Goal: Task Accomplishment & Management: Complete application form

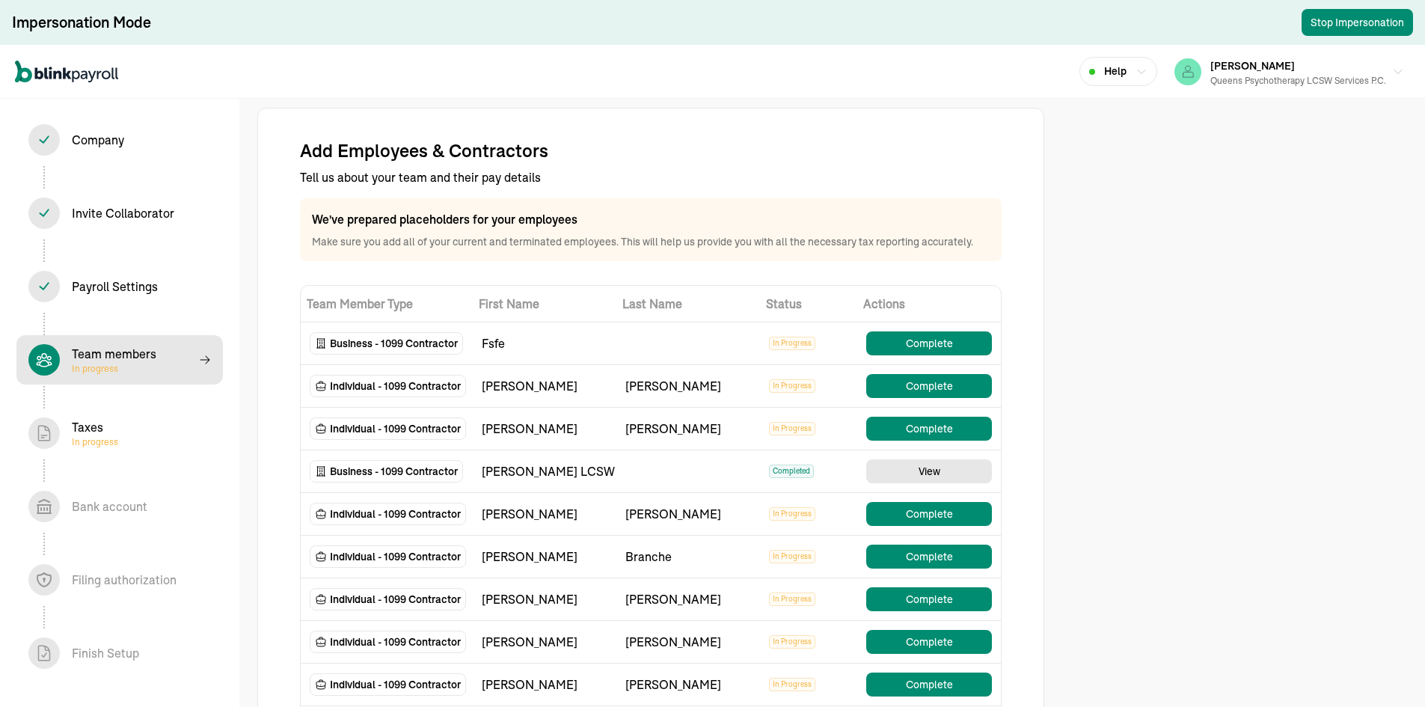
select select "contractor"
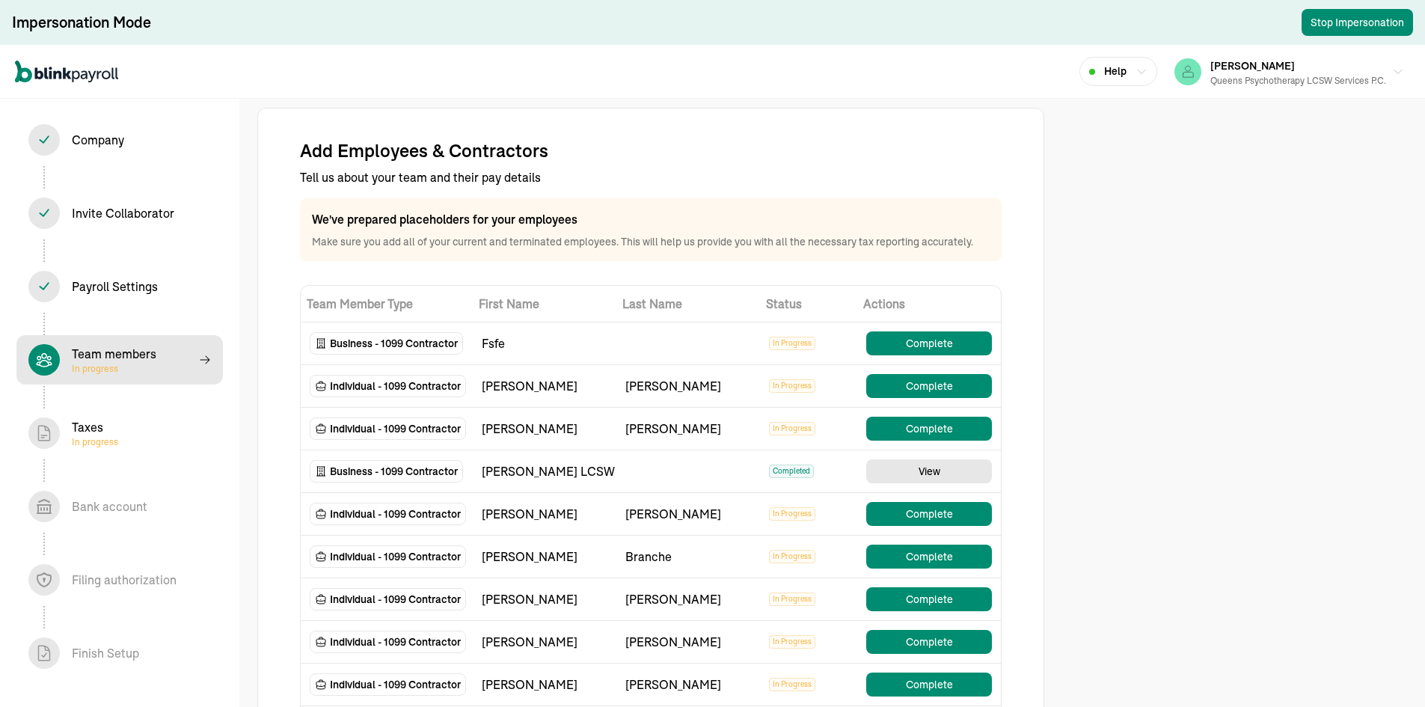
select select "contractor"
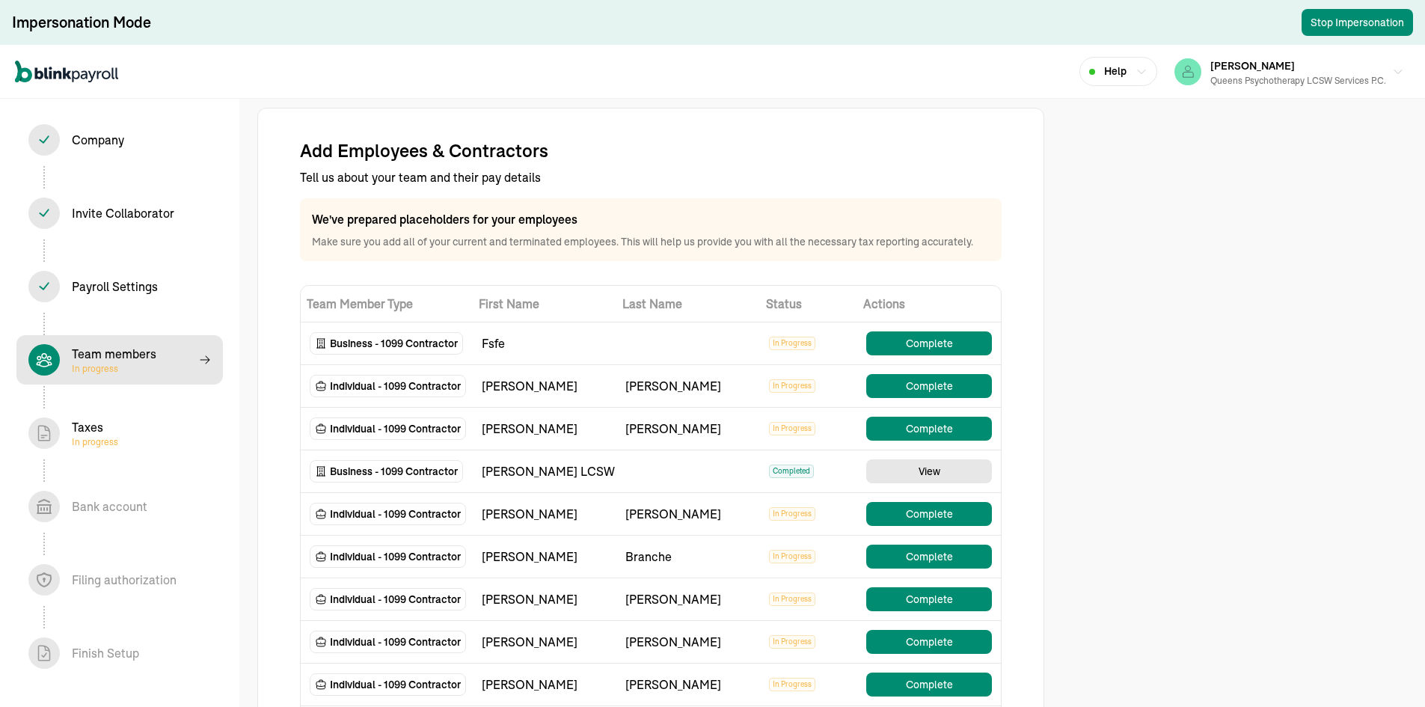
select select "contractor"
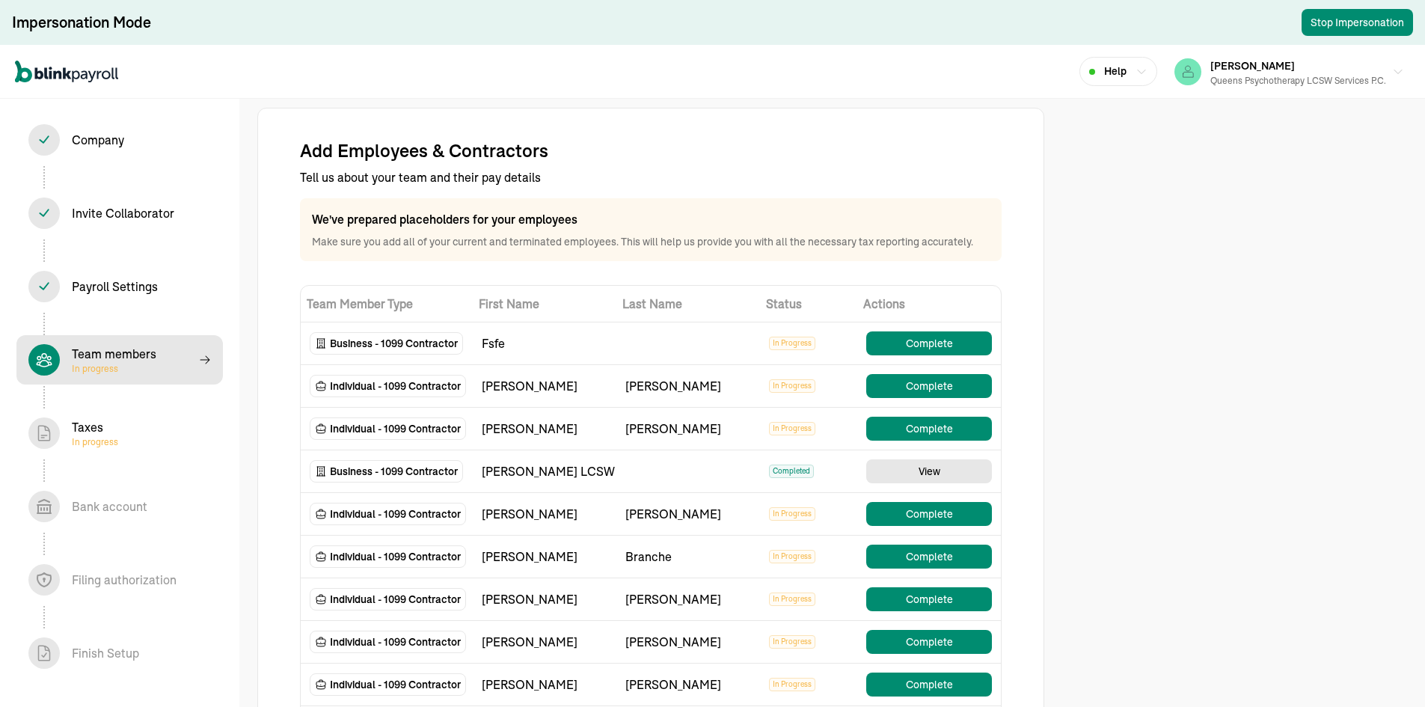
select select "contractor"
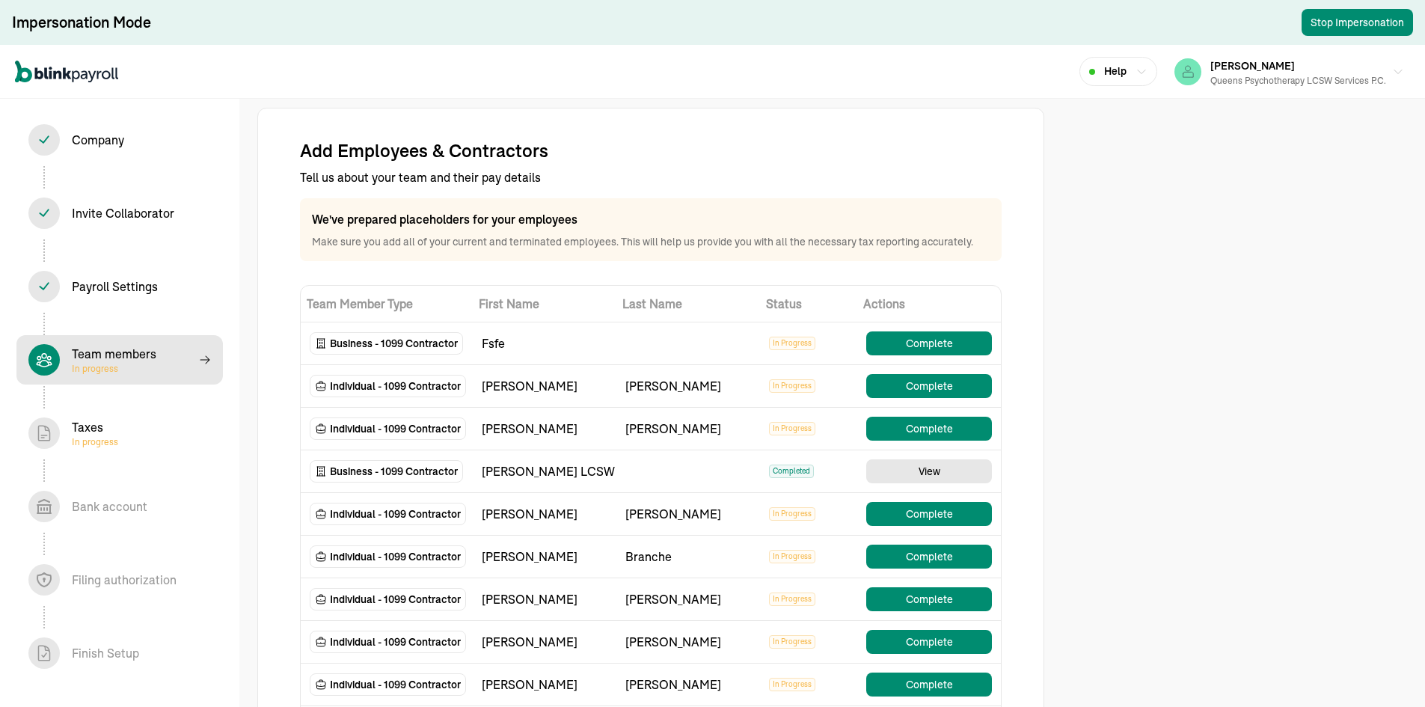
select select "contractor"
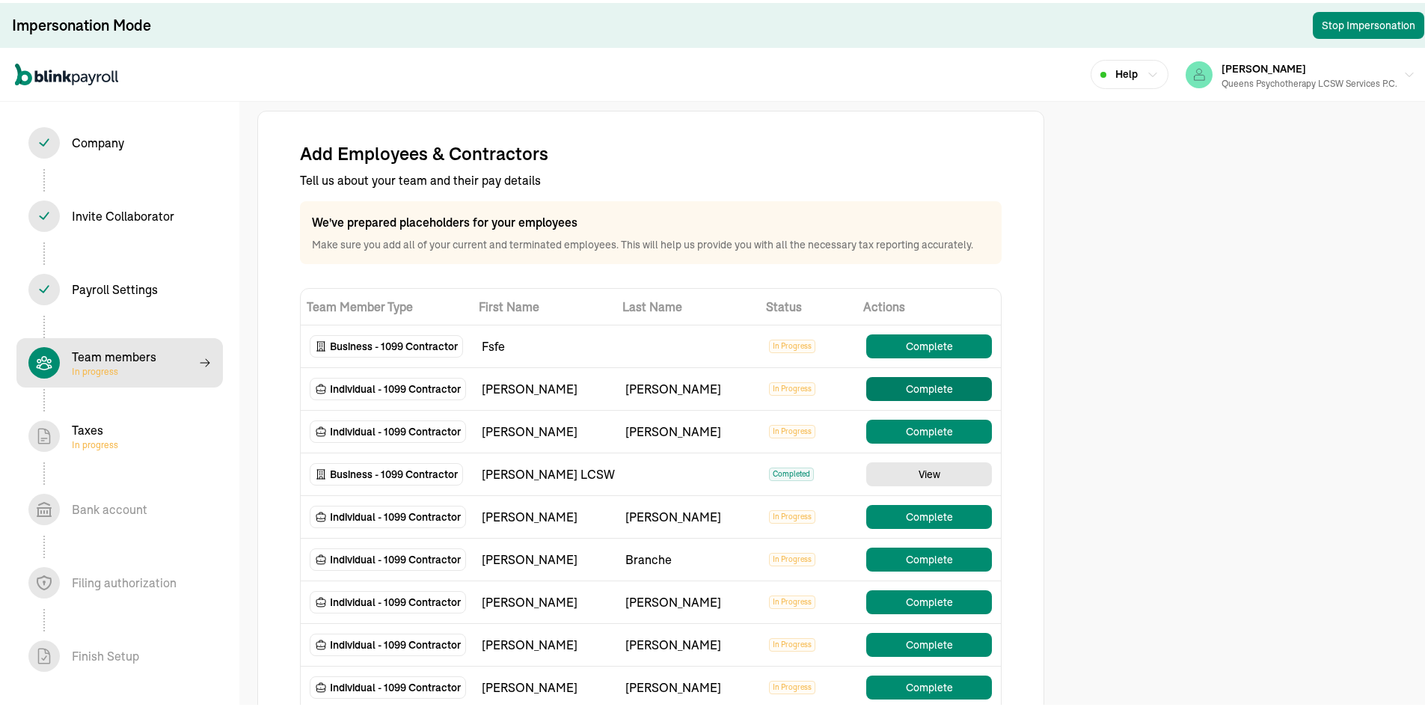
click at [952, 394] on button "Complete" at bounding box center [929, 386] width 126 height 24
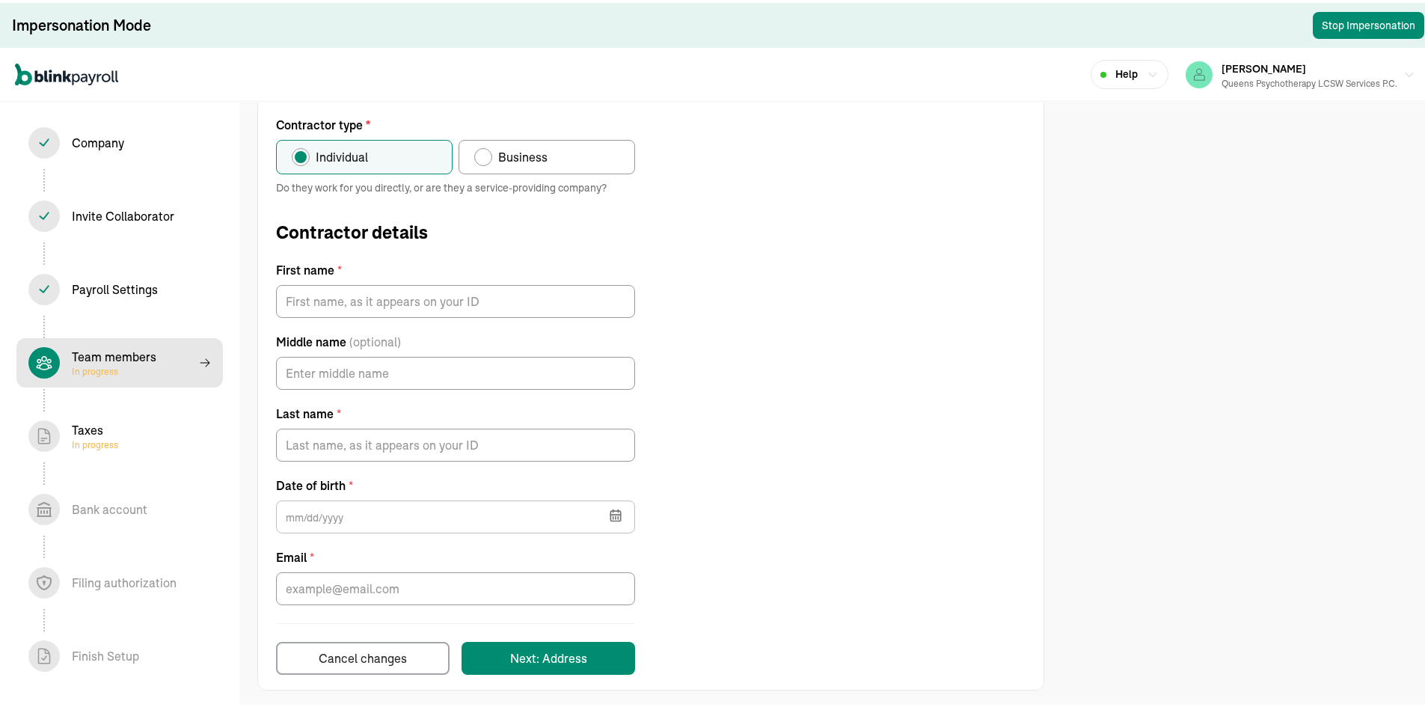
scroll to position [99, 0]
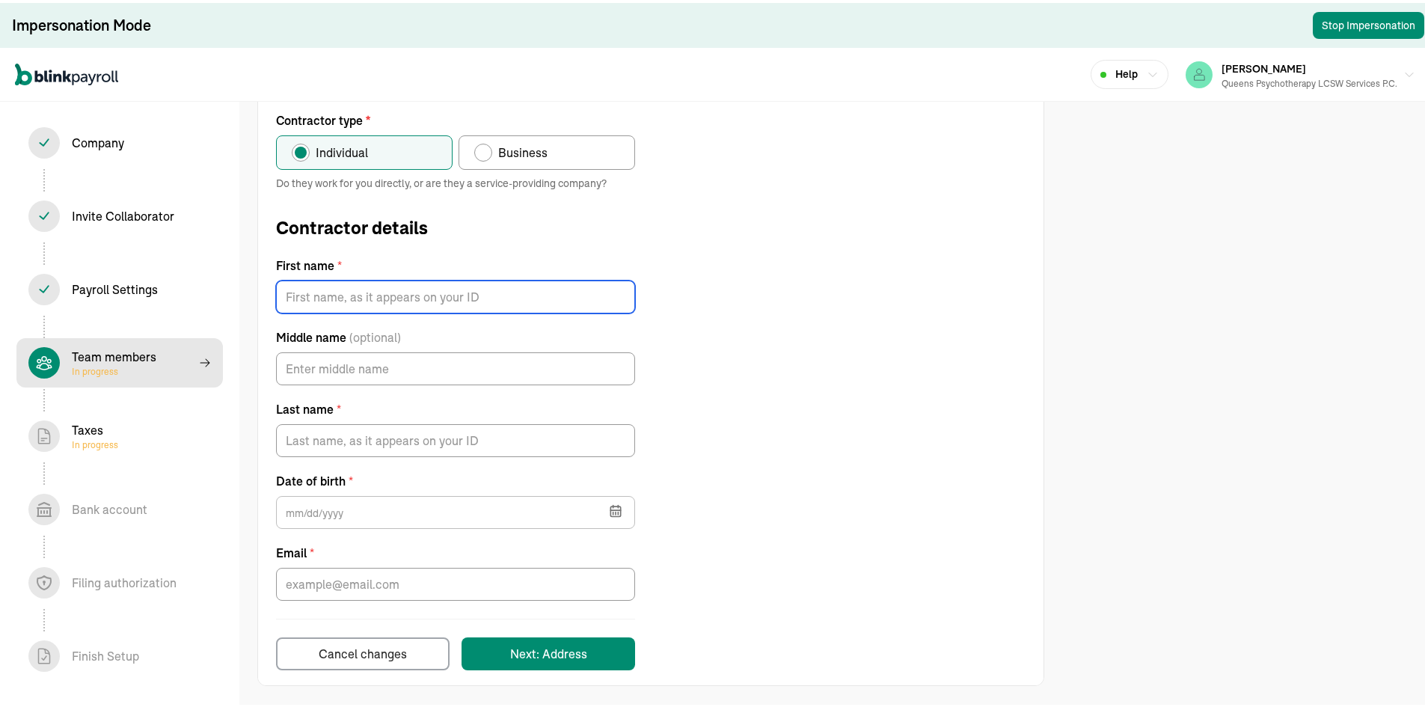
click at [448, 306] on input "First name *" at bounding box center [455, 294] width 359 height 33
type input "[PERSON_NAME]"
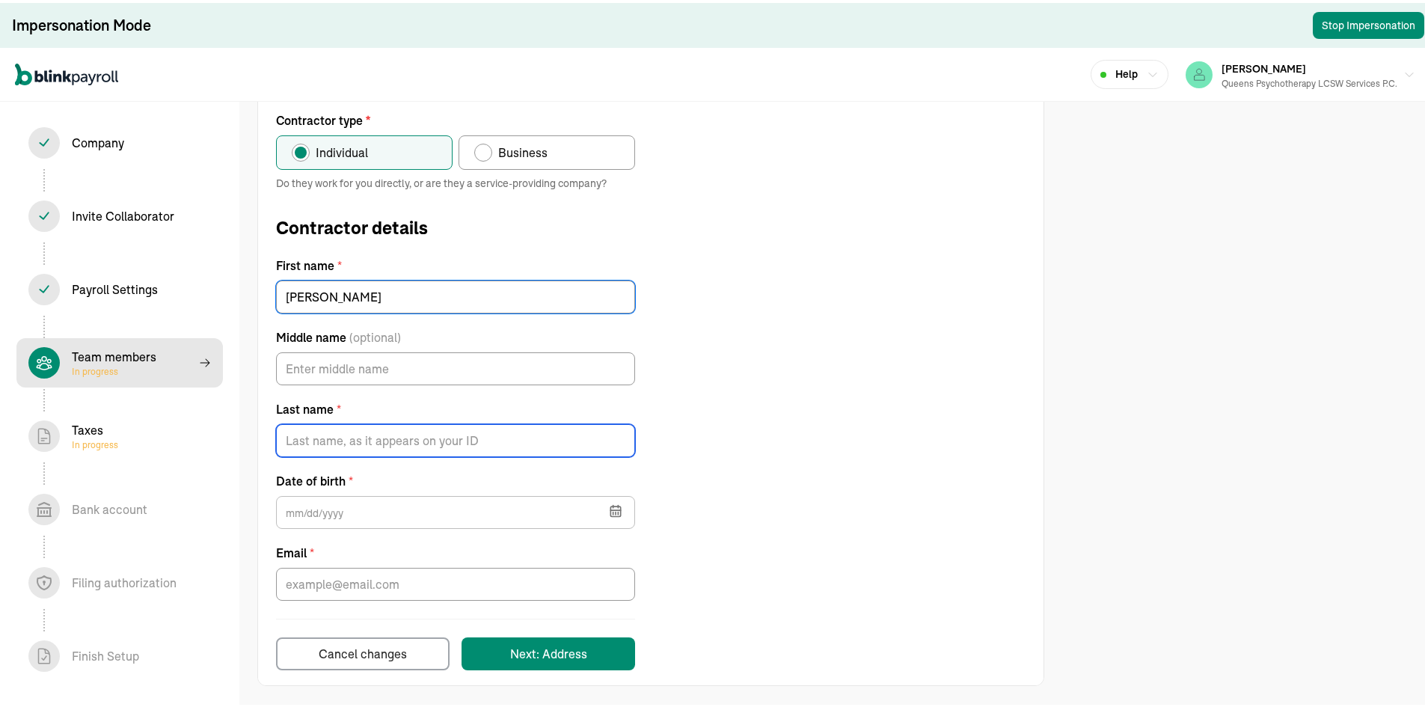
click at [405, 438] on input "Last name *" at bounding box center [455, 437] width 359 height 33
type input "[PERSON_NAME]"
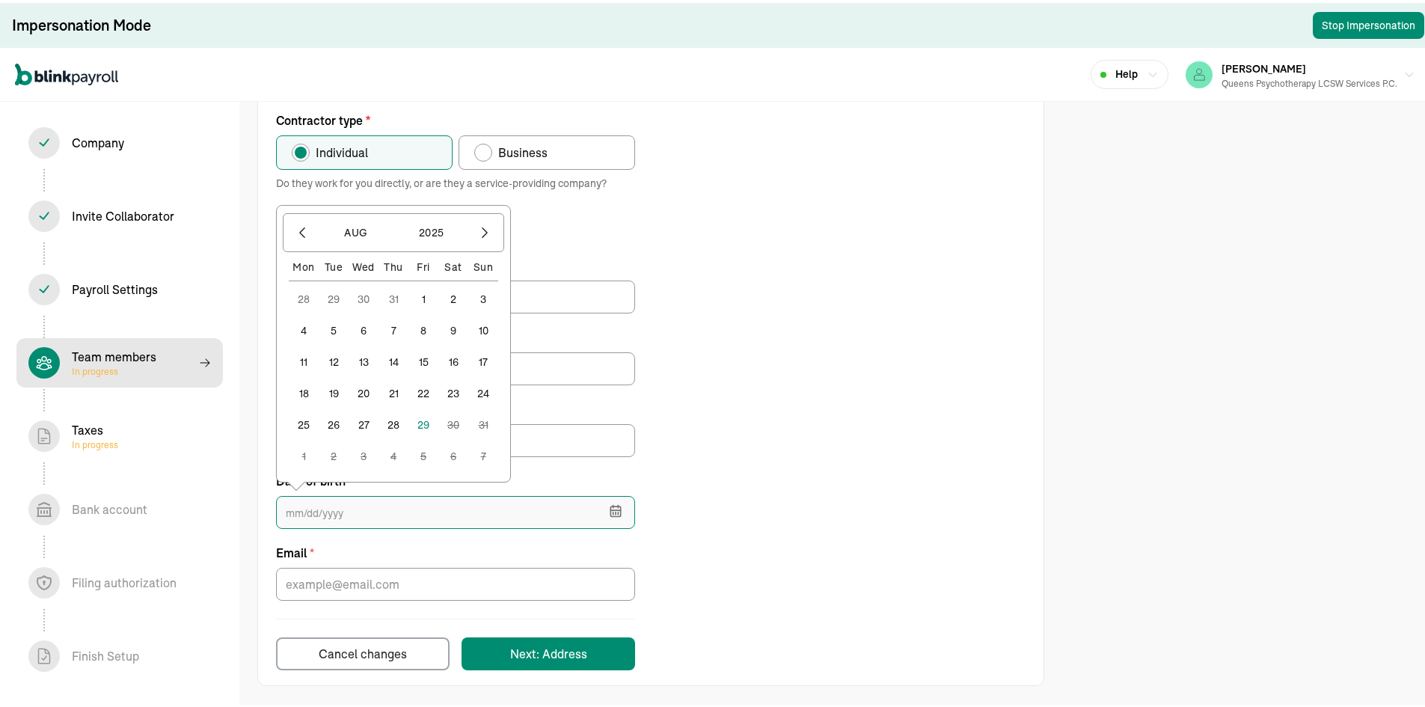
click at [404, 506] on input "text" at bounding box center [455, 509] width 359 height 33
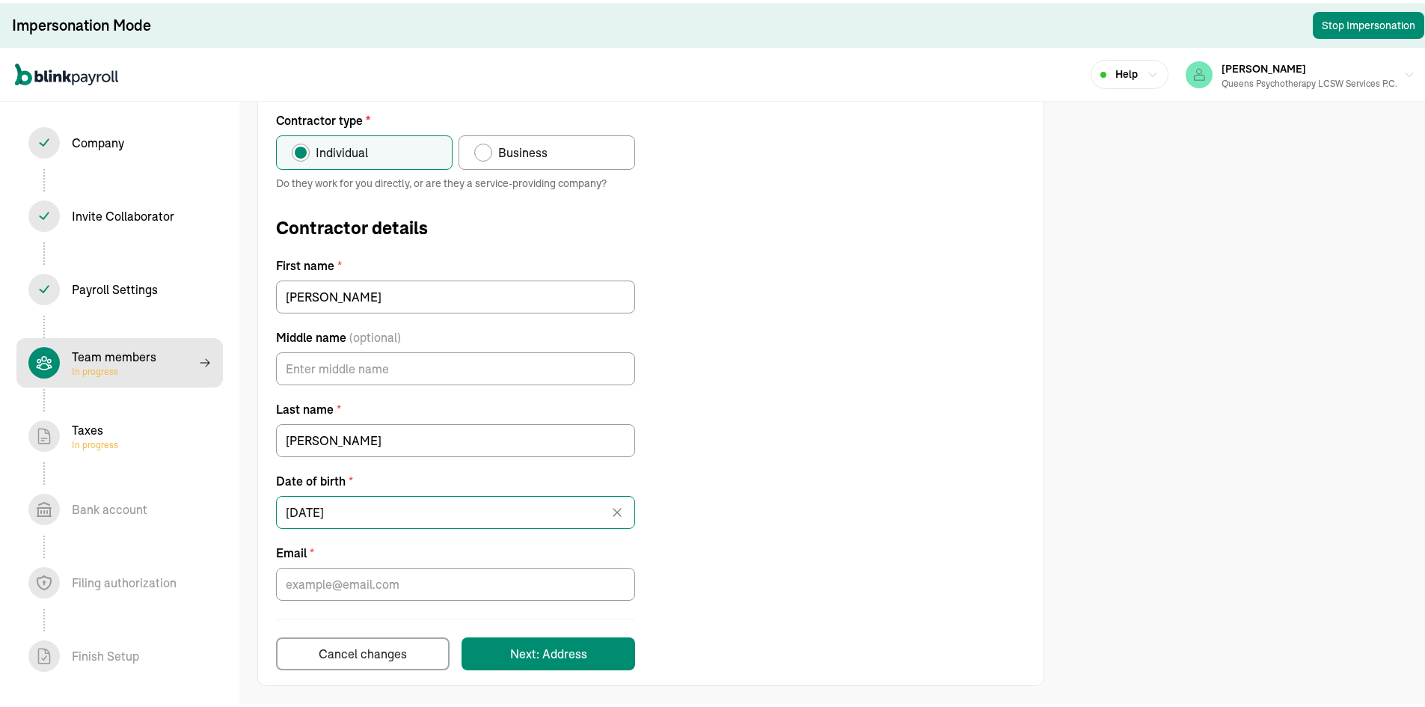
type input "[DATE]"
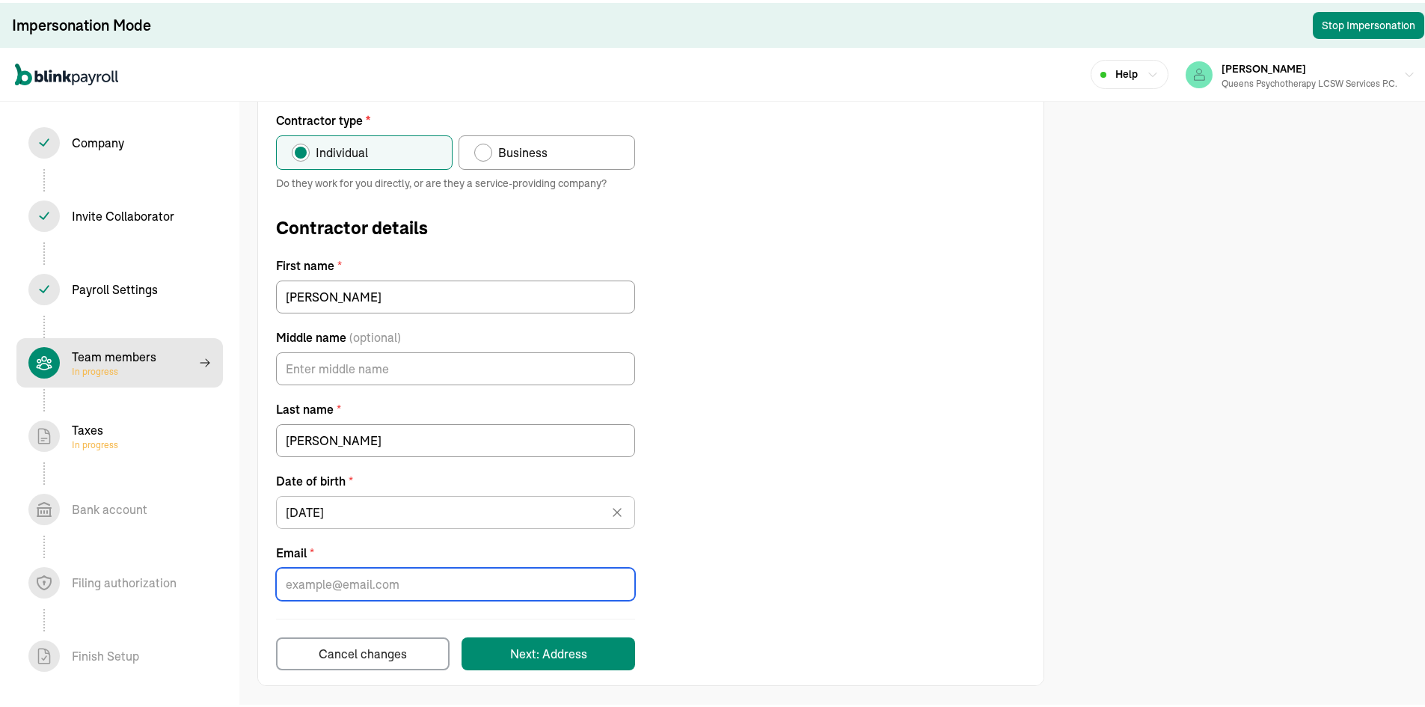
click at [426, 588] on input "Email *" at bounding box center [455, 581] width 359 height 33
paste input "[EMAIL_ADDRESS][DOMAIN_NAME]"
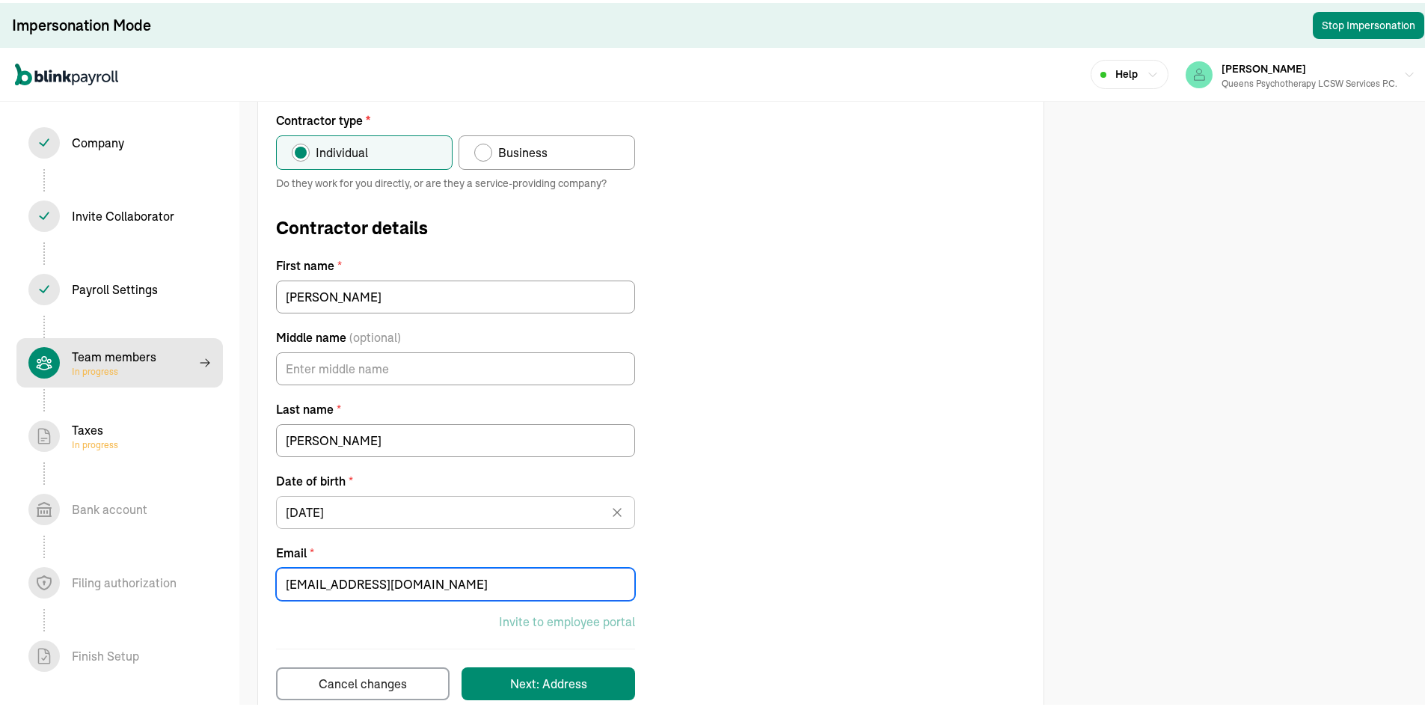
type input "[EMAIL_ADDRESS][DOMAIN_NAME]"
click at [982, 438] on div "Contractor type * Individual Business Do they work for you directly, or are the…" at bounding box center [651, 402] width 786 height 589
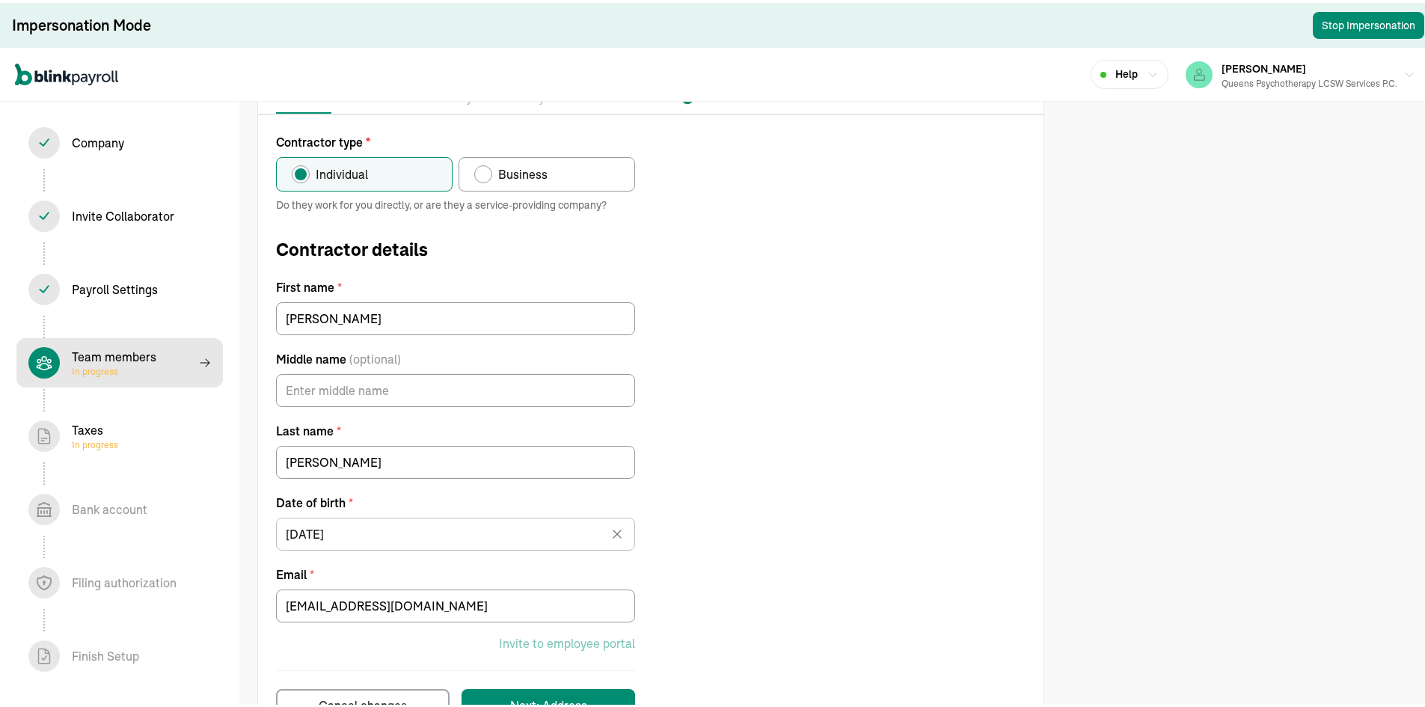
scroll to position [129, 0]
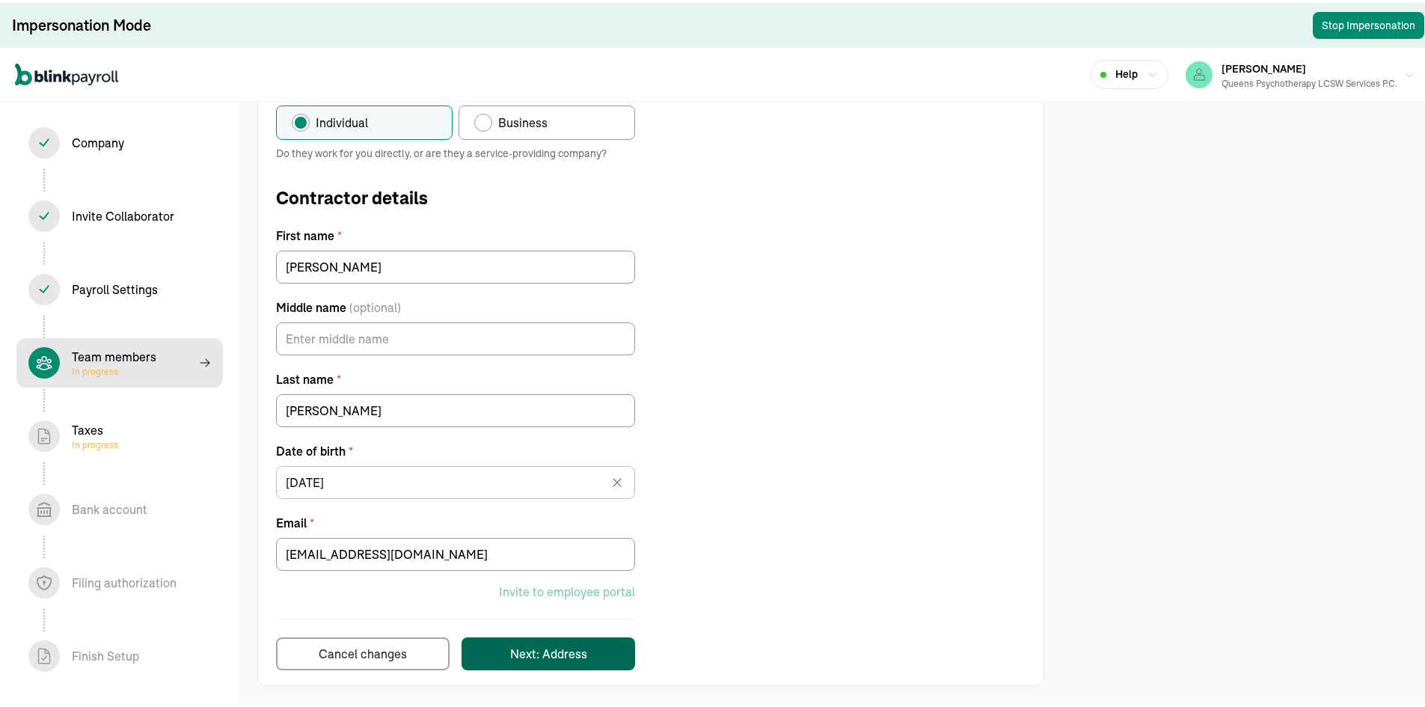
click at [569, 643] on div "Next: Address" at bounding box center [548, 651] width 77 height 18
click at [561, 646] on div "Next: Address" at bounding box center [548, 651] width 77 height 18
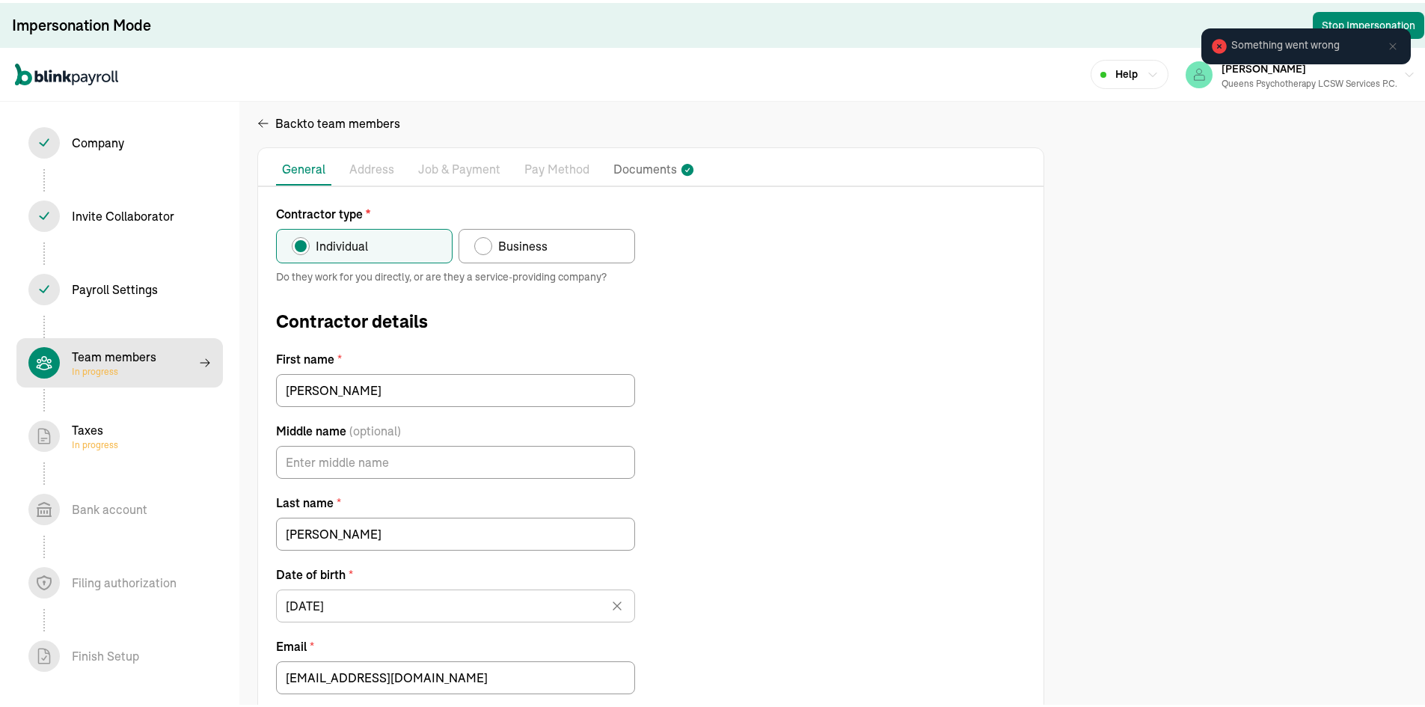
scroll to position [0, 0]
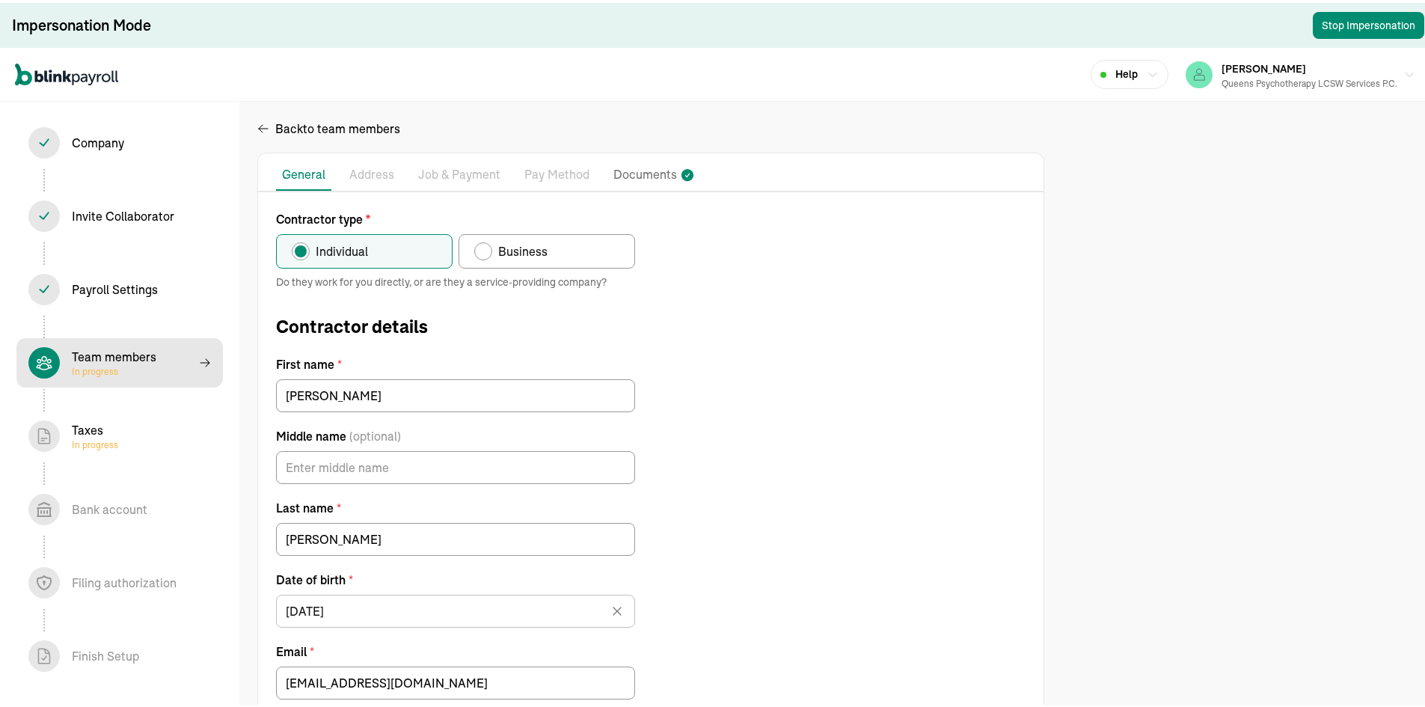
click at [682, 174] on icon at bounding box center [688, 172] width 12 height 12
click at [661, 173] on p "Documents" at bounding box center [645, 171] width 64 height 19
click at [385, 169] on p "Address" at bounding box center [371, 171] width 45 height 19
select select "contractor"
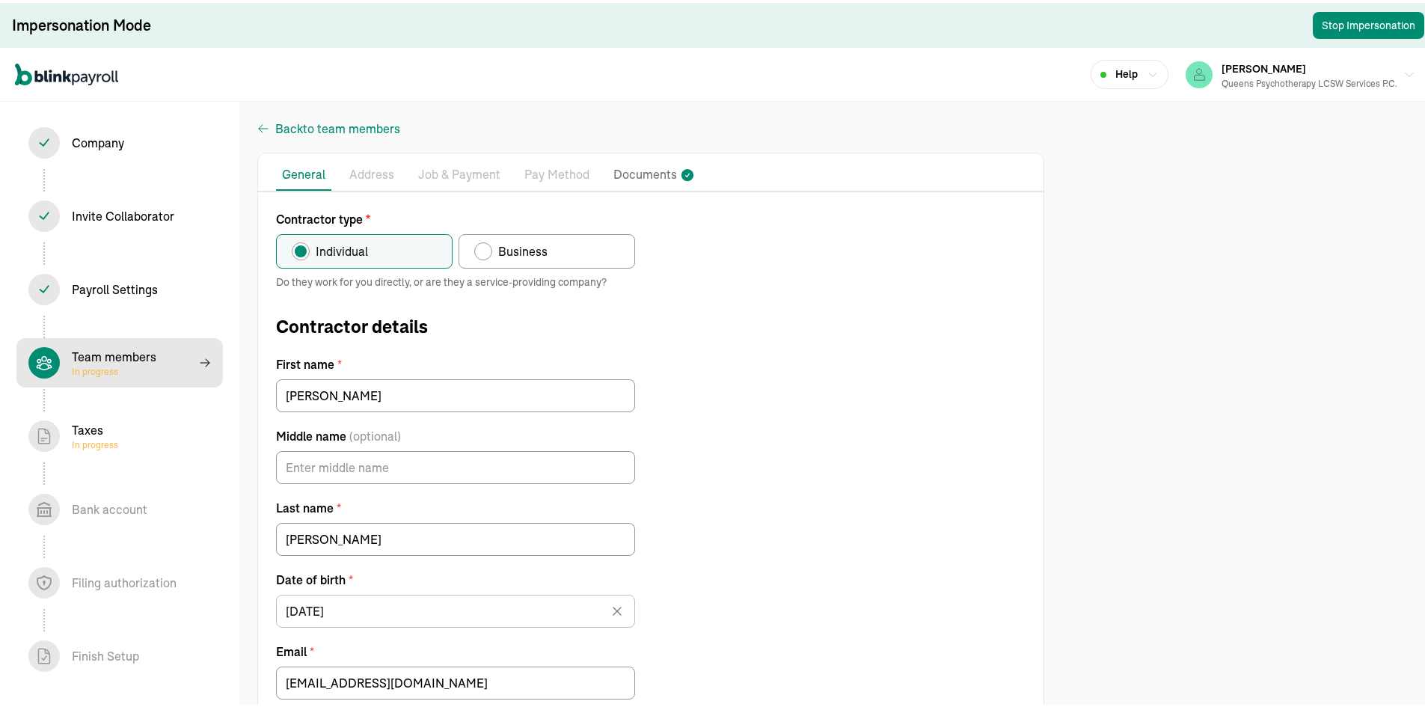
select select "contractor"
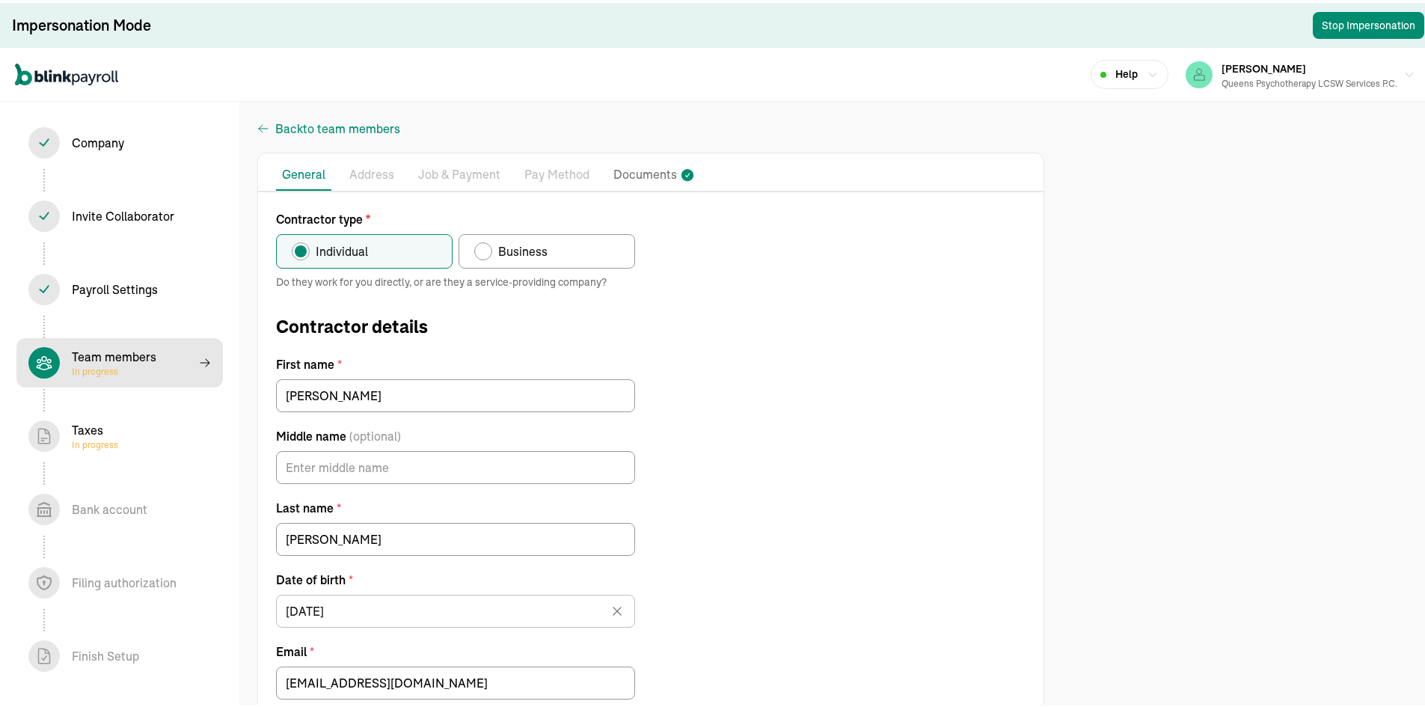
select select "contractor"
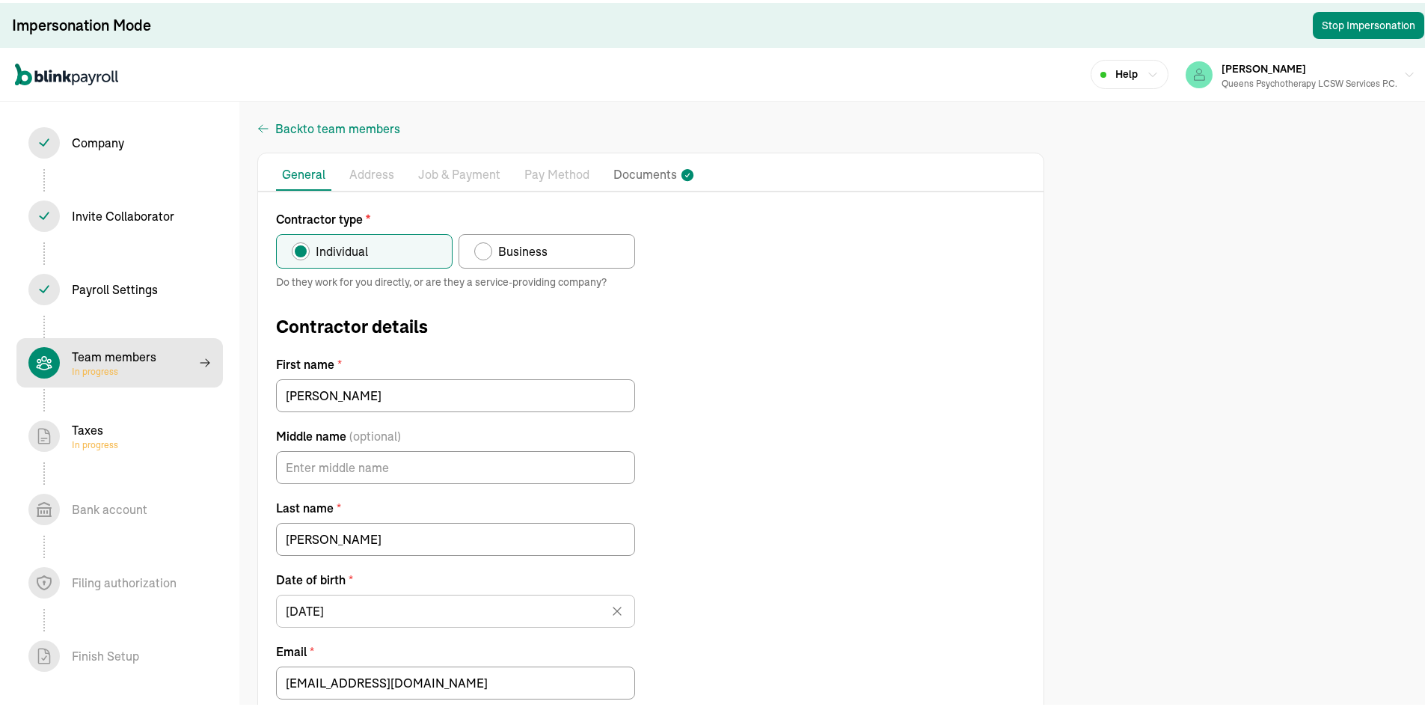
select select "contractor"
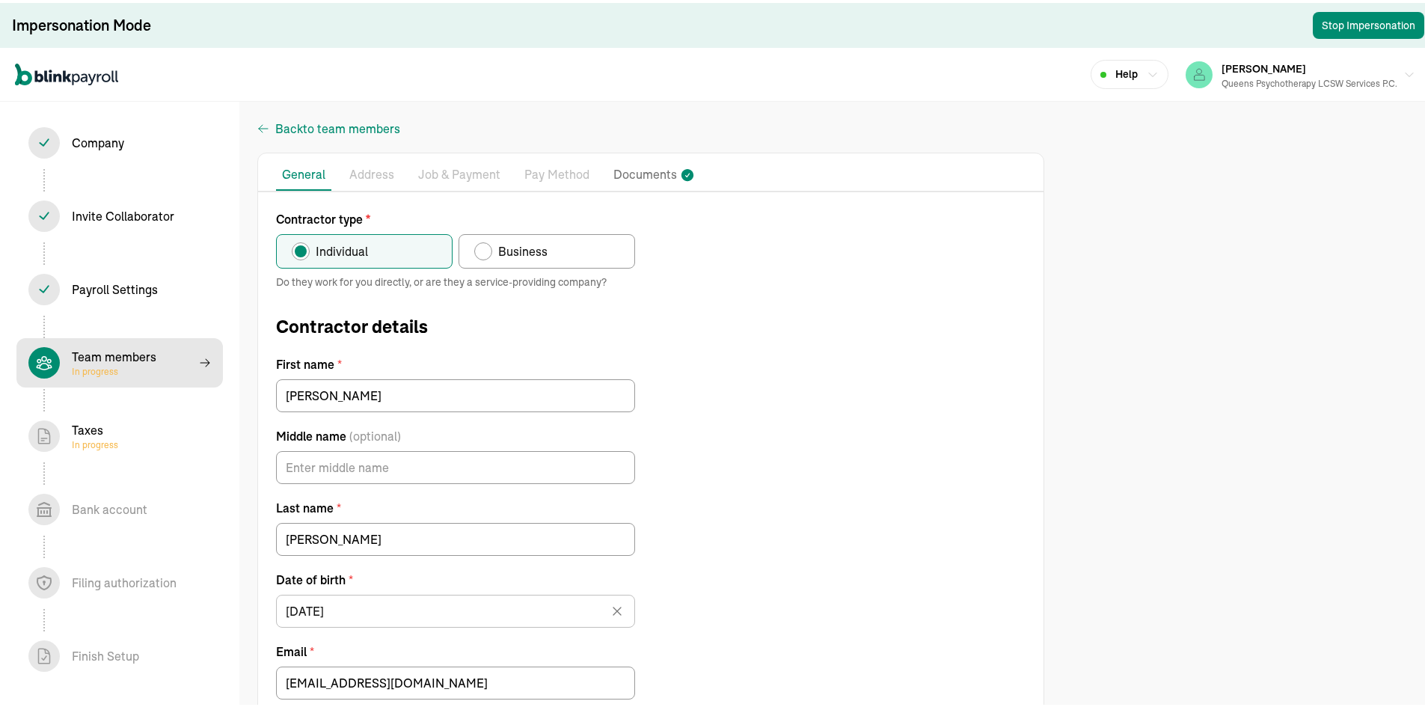
select select "contractor"
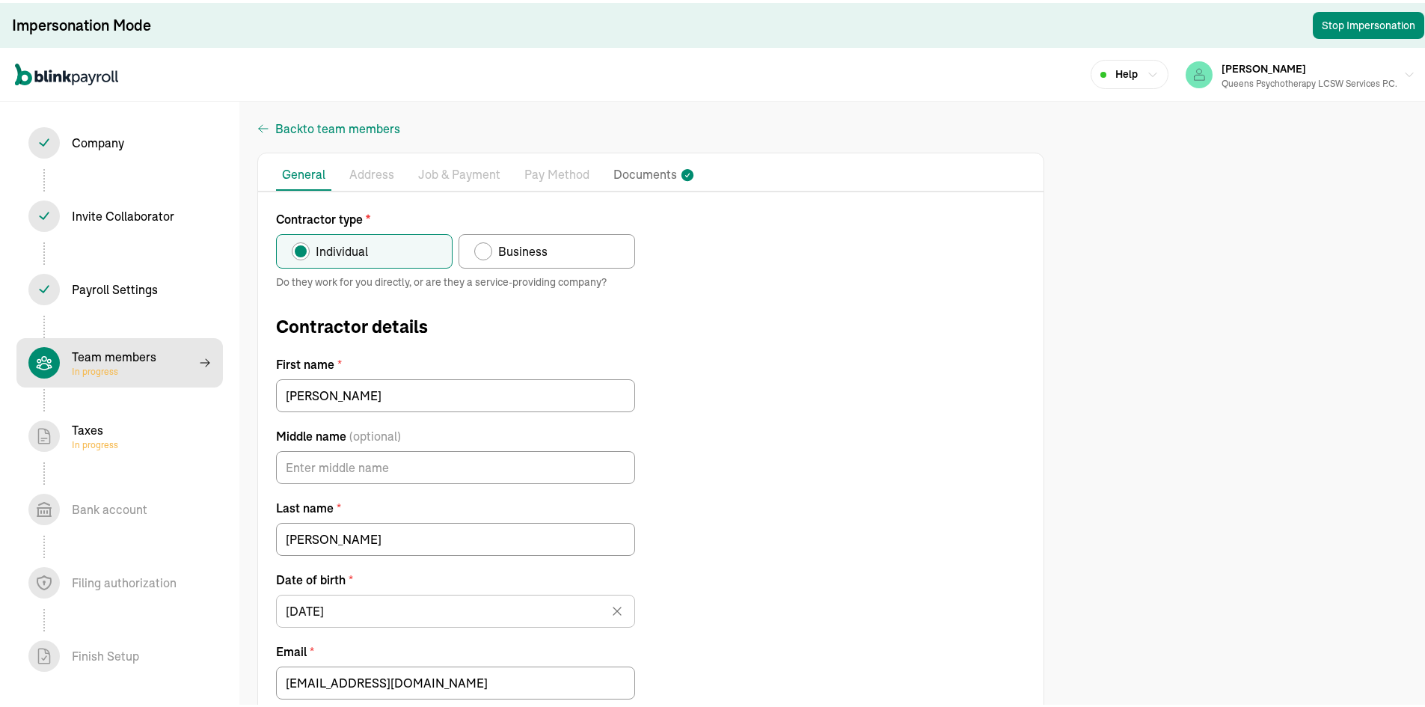
select select "contractor"
click at [393, 169] on li "Address" at bounding box center [371, 171] width 57 height 31
click at [445, 182] on li "Job & Payment" at bounding box center [459, 171] width 94 height 31
click at [519, 172] on li "Pay Method" at bounding box center [556, 171] width 77 height 31
click at [613, 170] on p "Documents" at bounding box center [645, 171] width 64 height 19
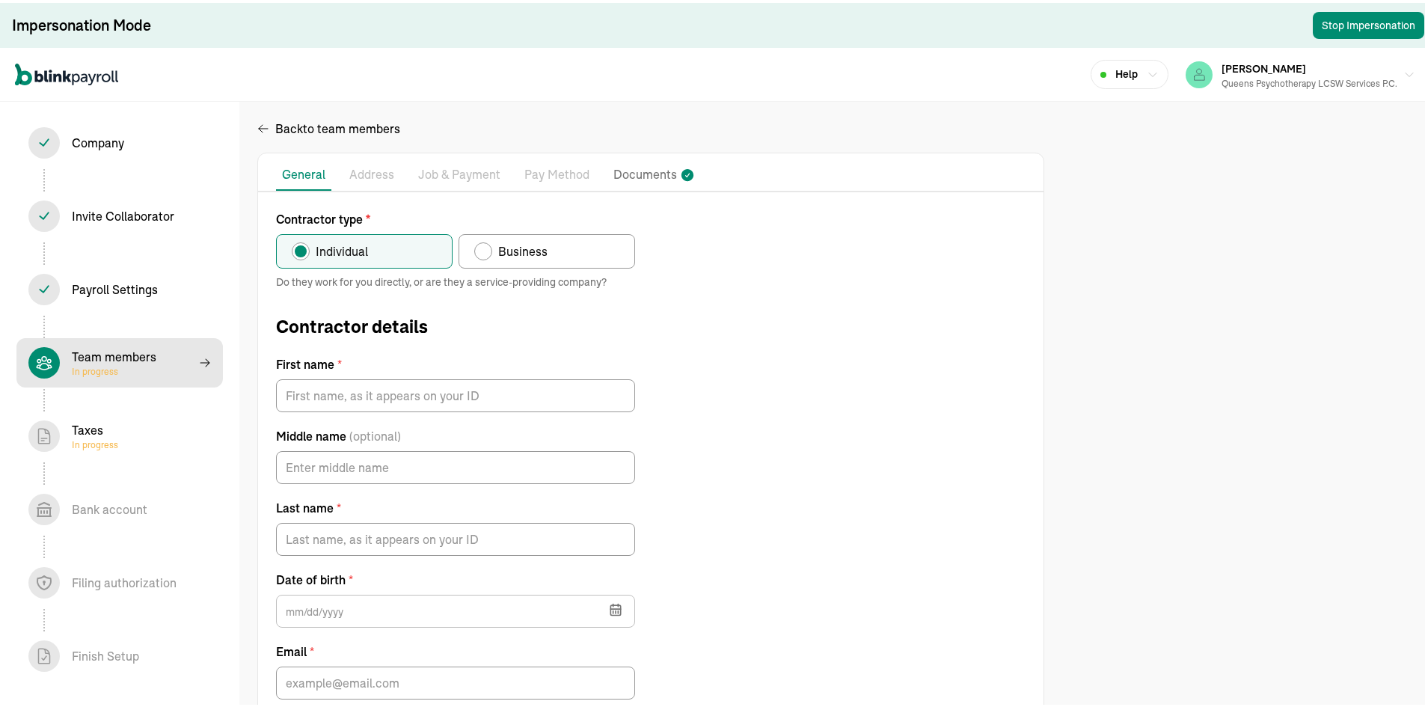
click at [536, 259] on label "Business" at bounding box center [547, 248] width 177 height 34
click at [486, 251] on input "Business" at bounding box center [480, 245] width 12 height 12
radio input "true"
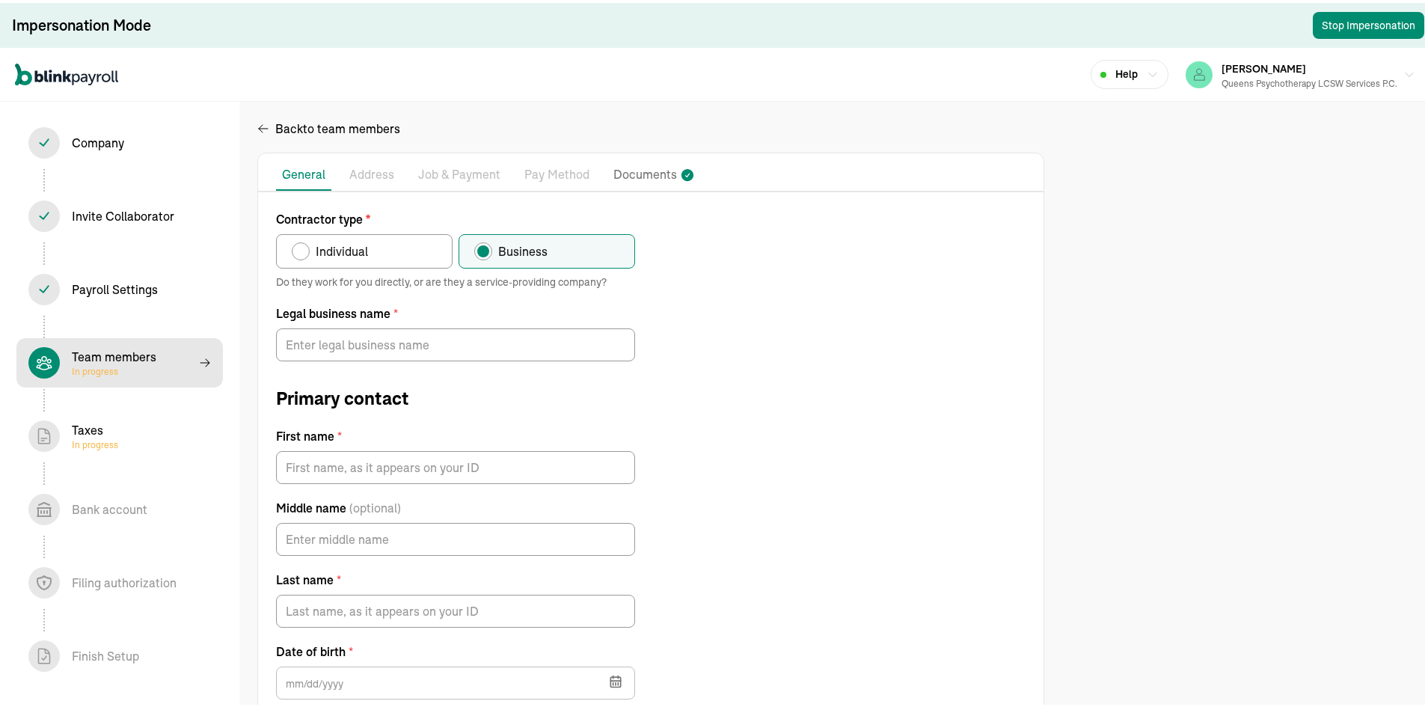
click at [362, 249] on span "Individual" at bounding box center [342, 248] width 52 height 18
click at [303, 249] on input "Individual" at bounding box center [297, 245] width 12 height 12
radio input "true"
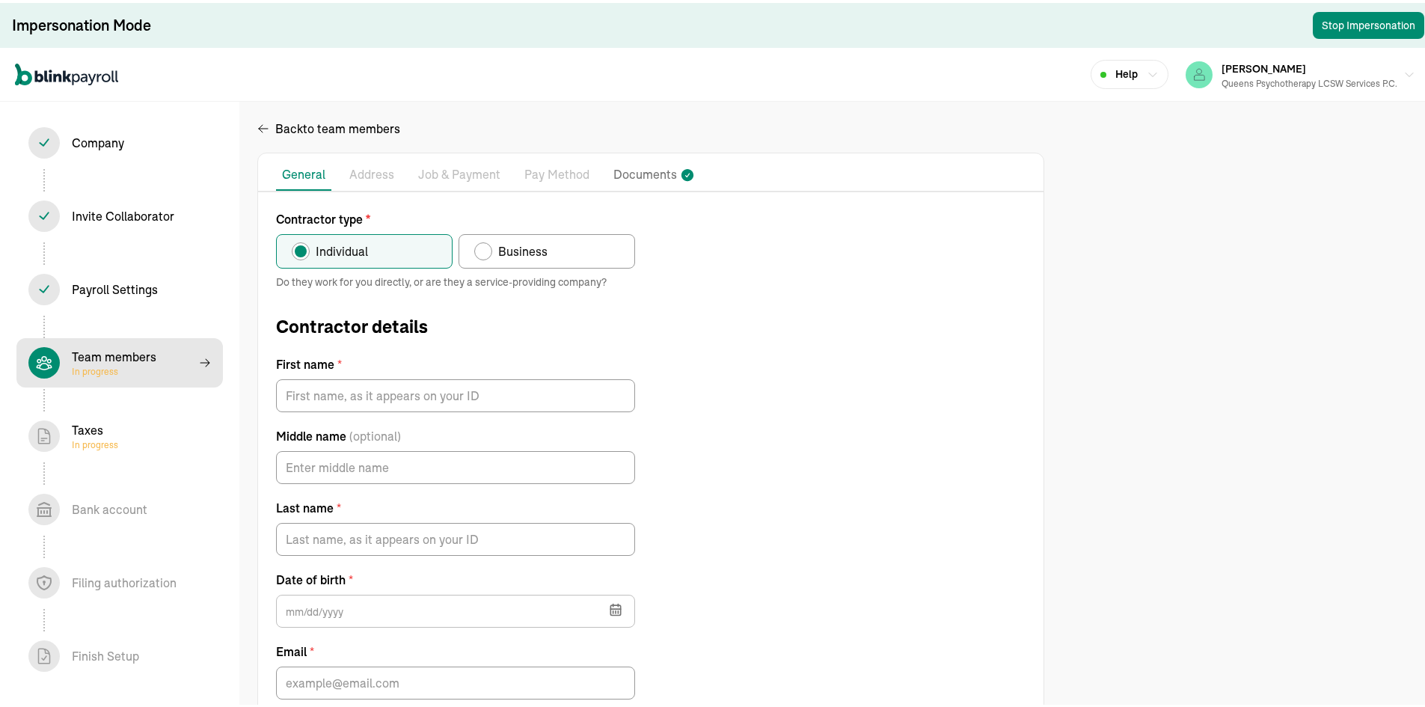
click at [254, 129] on div "Back to team members Pay Stubs General Address Job & Payment Pay Method Documen…" at bounding box center [650, 445] width 823 height 722
click at [269, 124] on icon "button" at bounding box center [263, 126] width 12 height 18
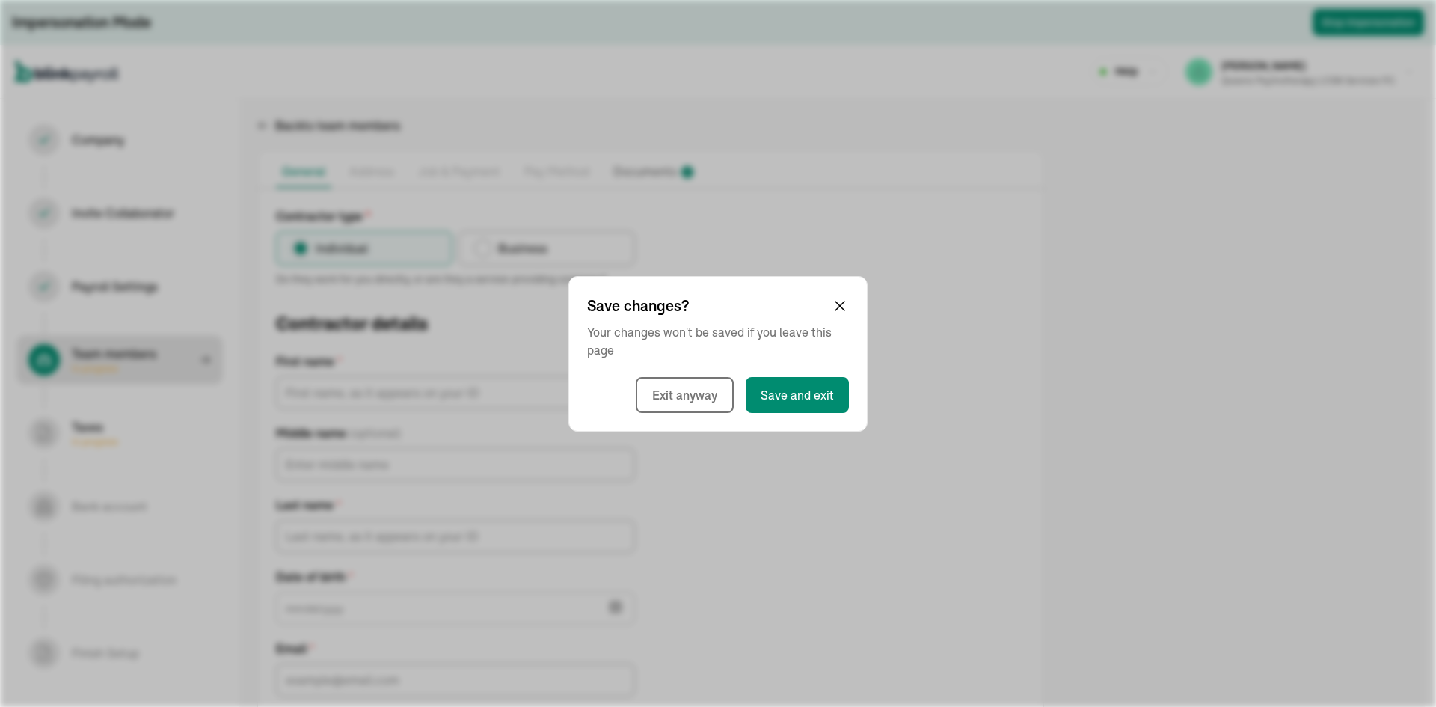
select select "contractor"
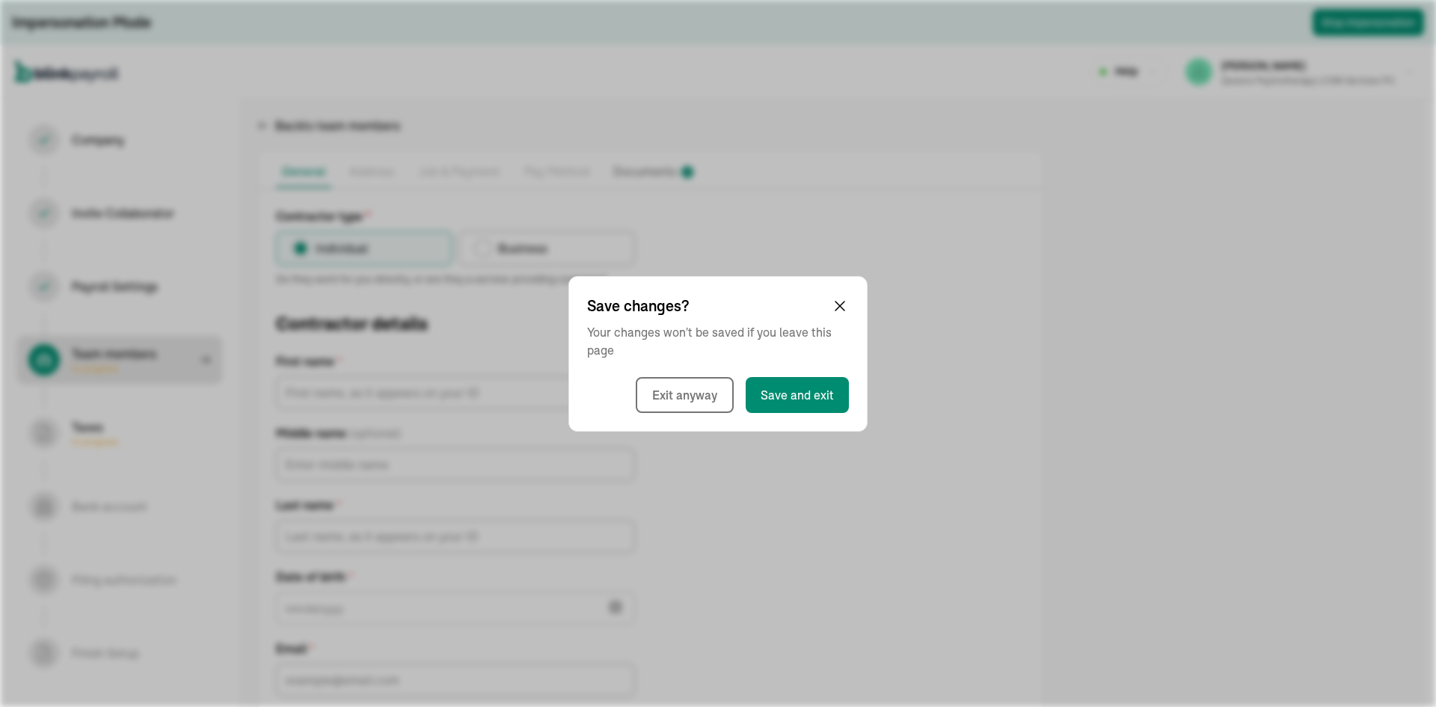
select select "contractor"
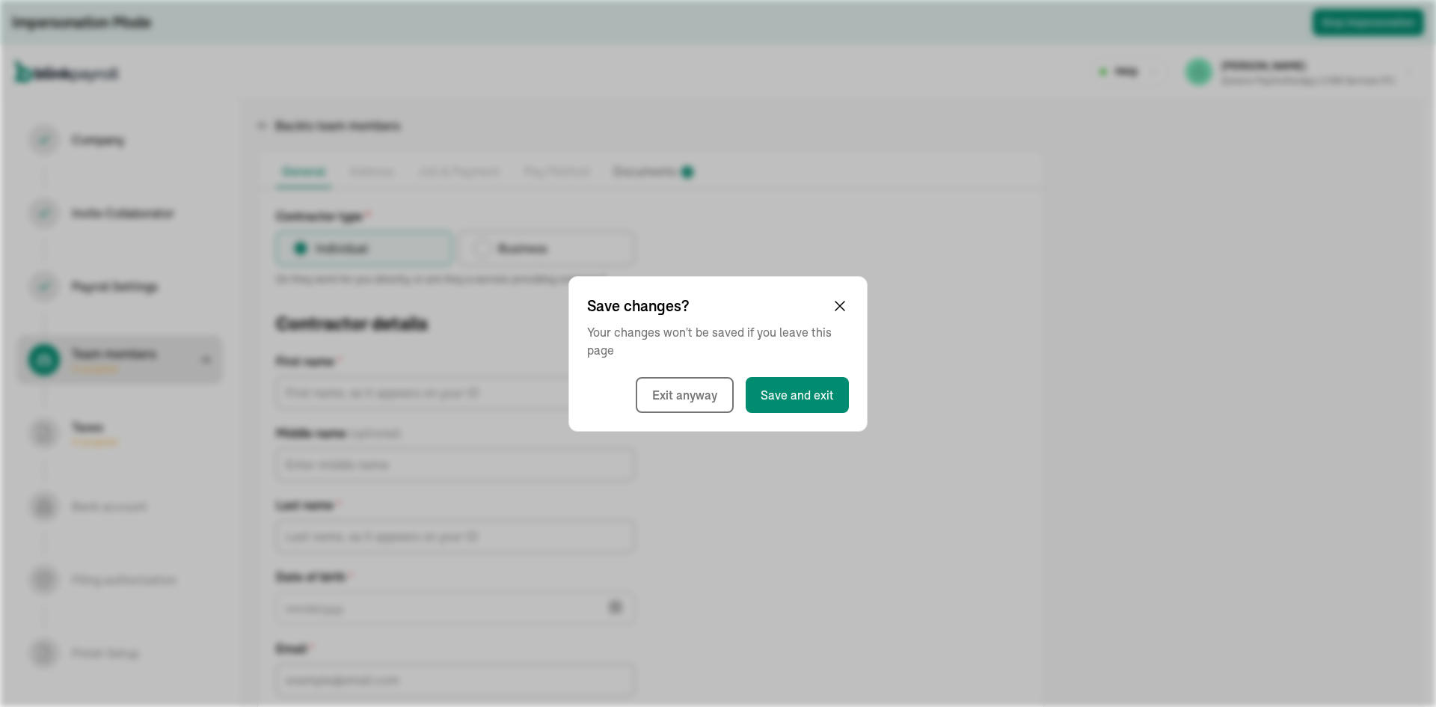
select select "contractor"
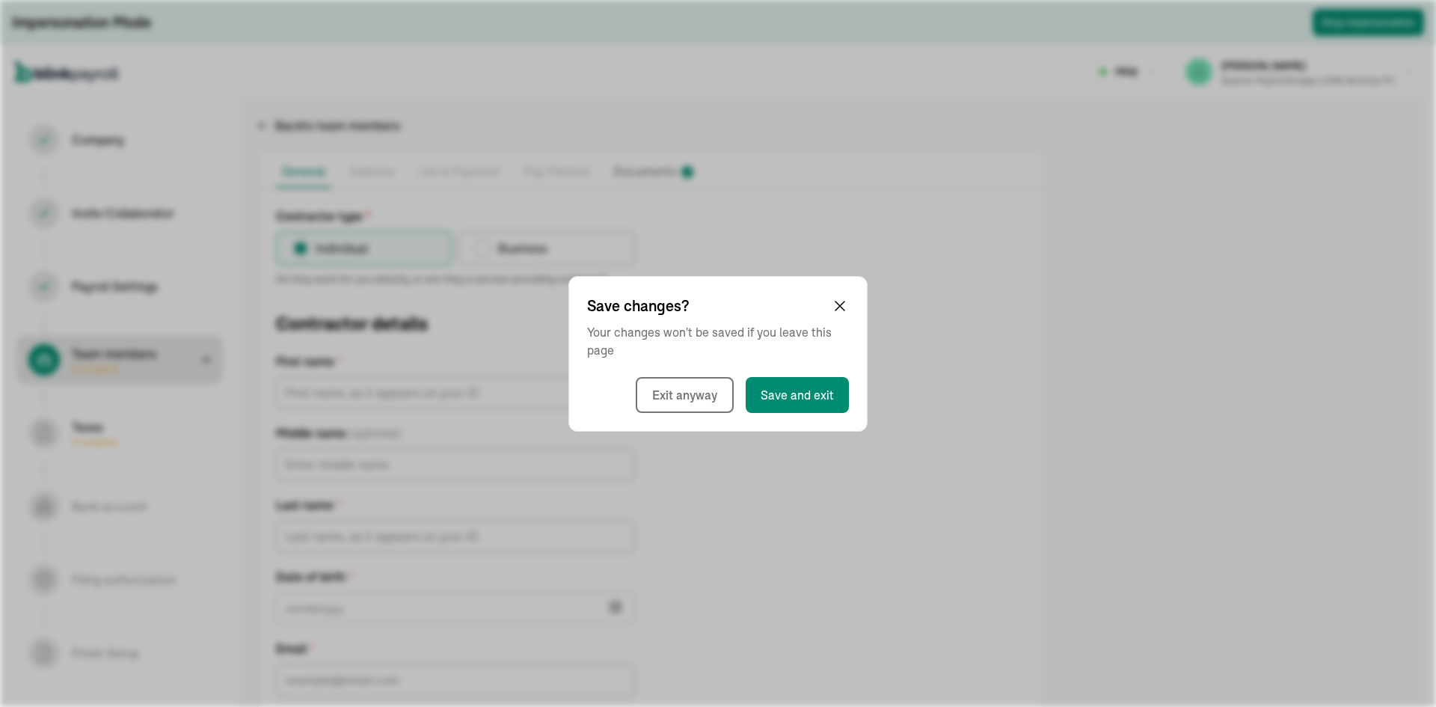
select select "contractor"
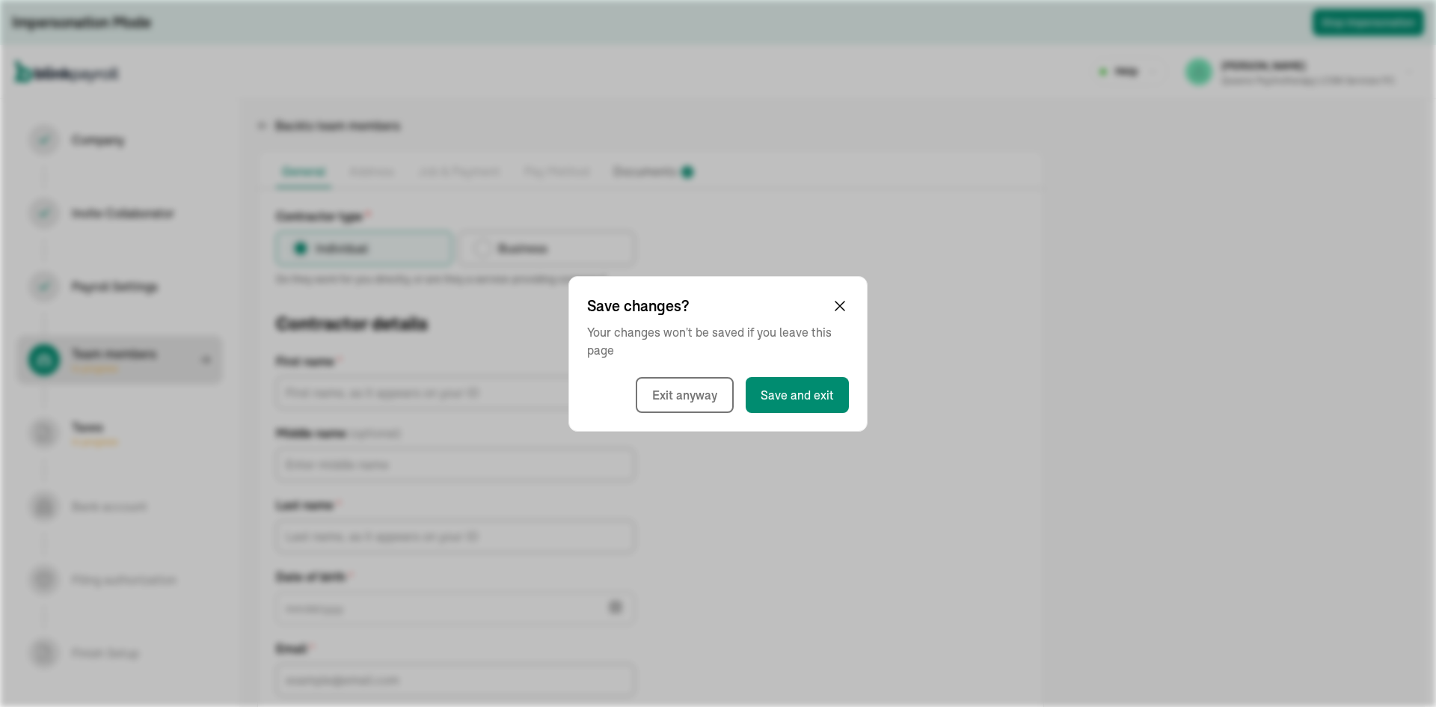
select select "contractor"
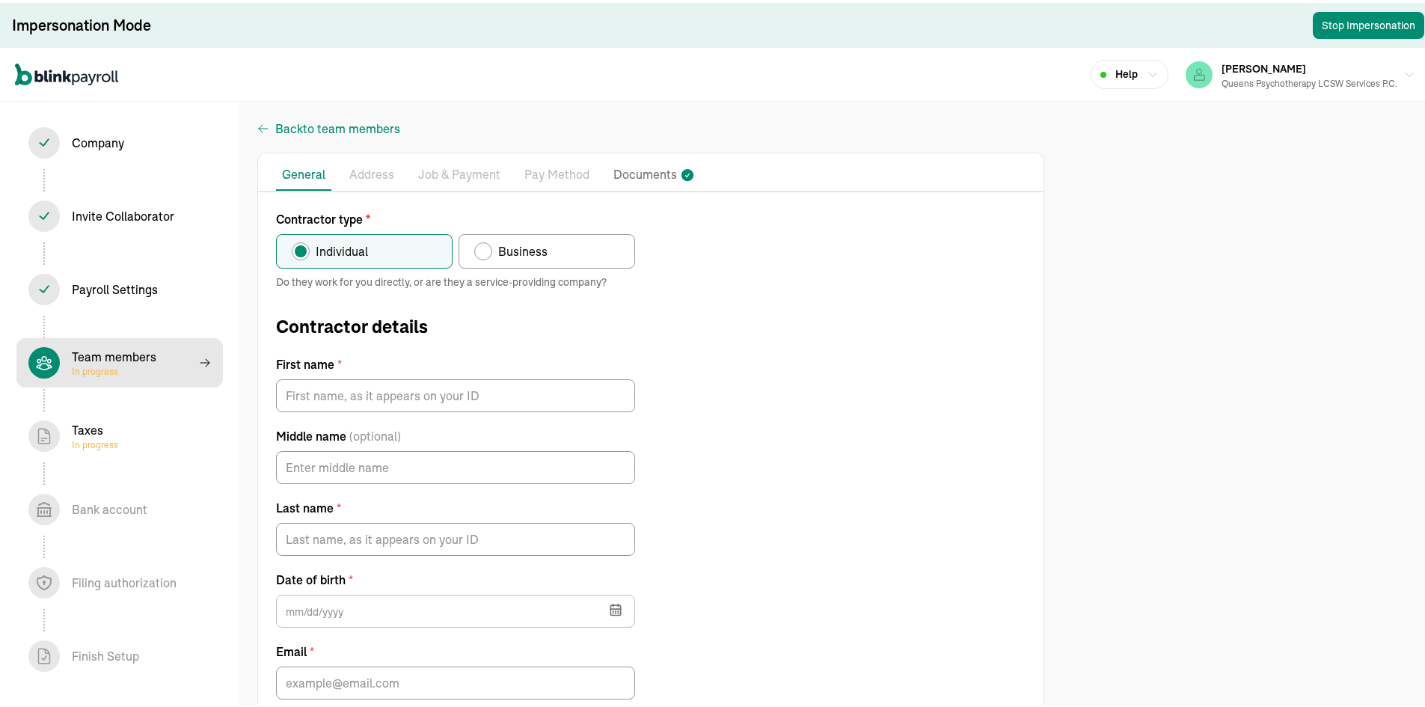
click at [276, 130] on span "Back to team members" at bounding box center [337, 126] width 125 height 18
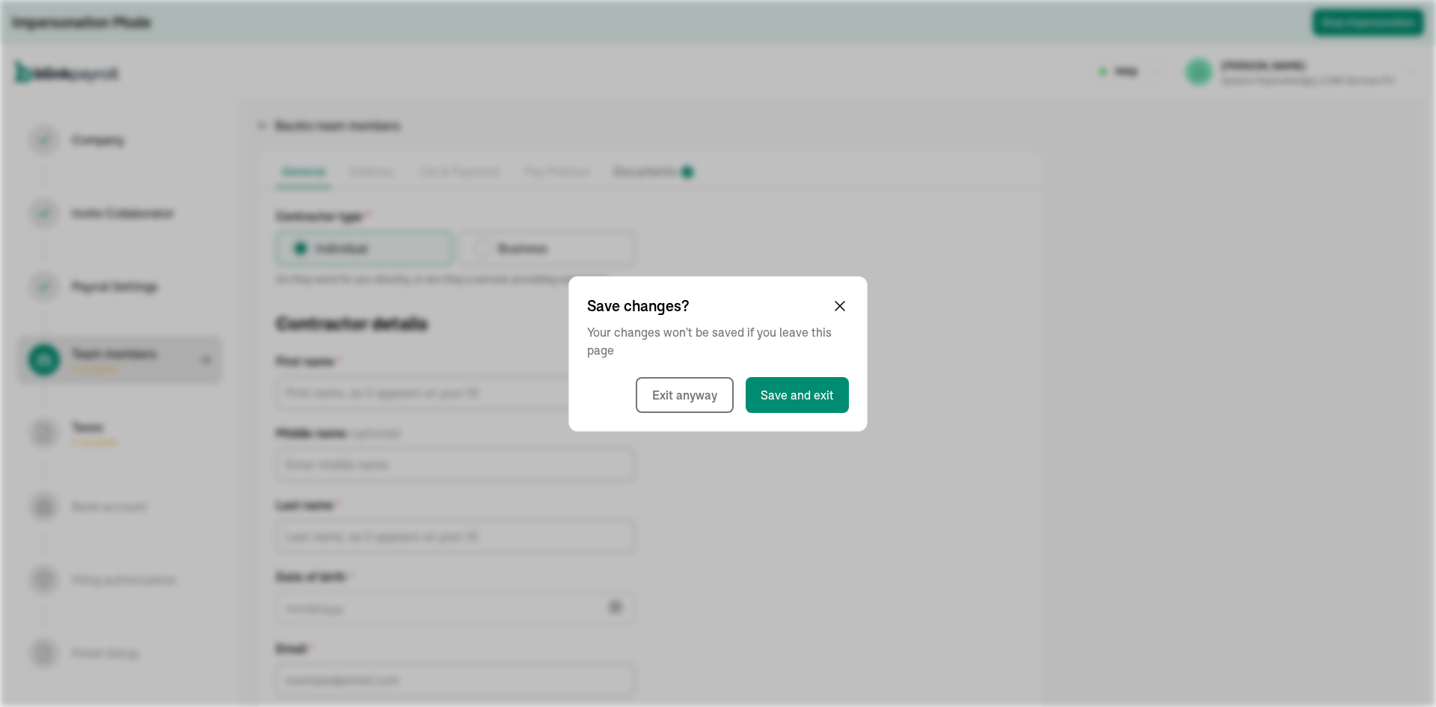
select select "contractor"
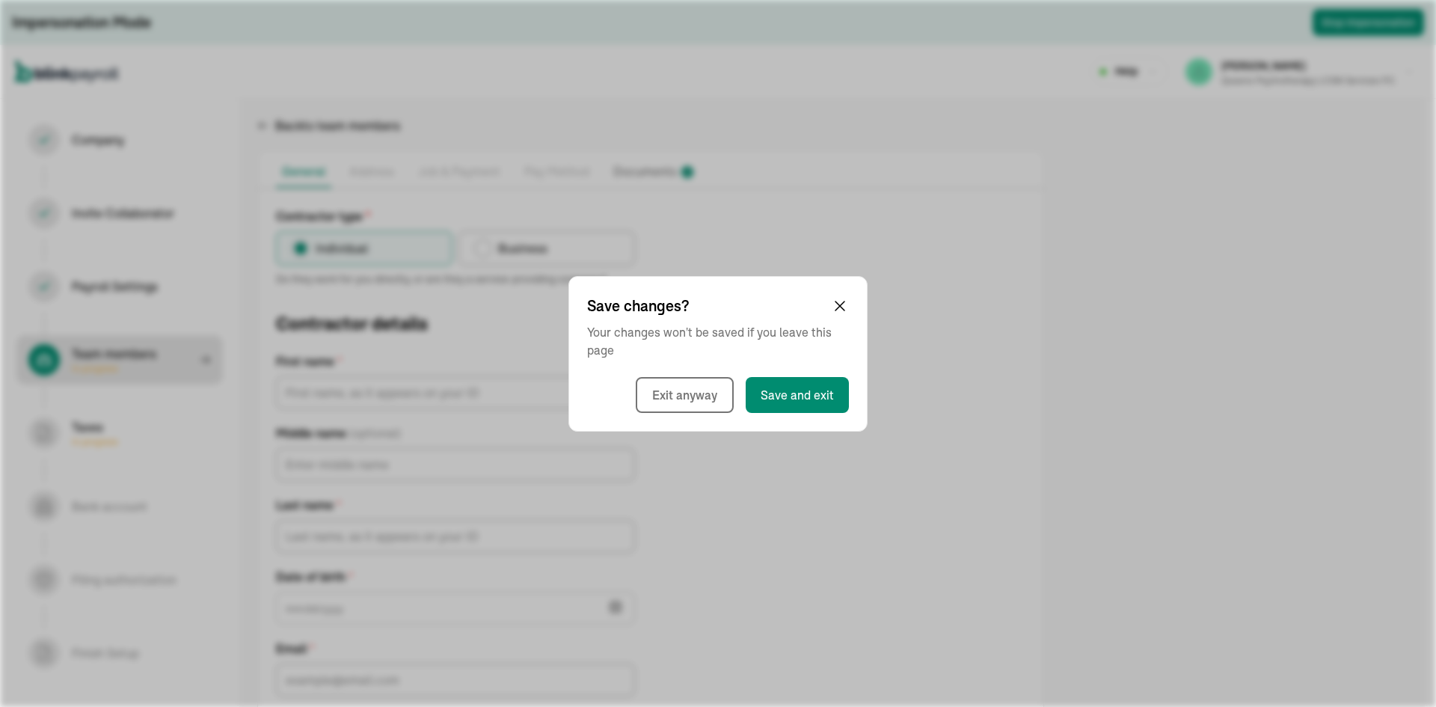
select select "contractor"
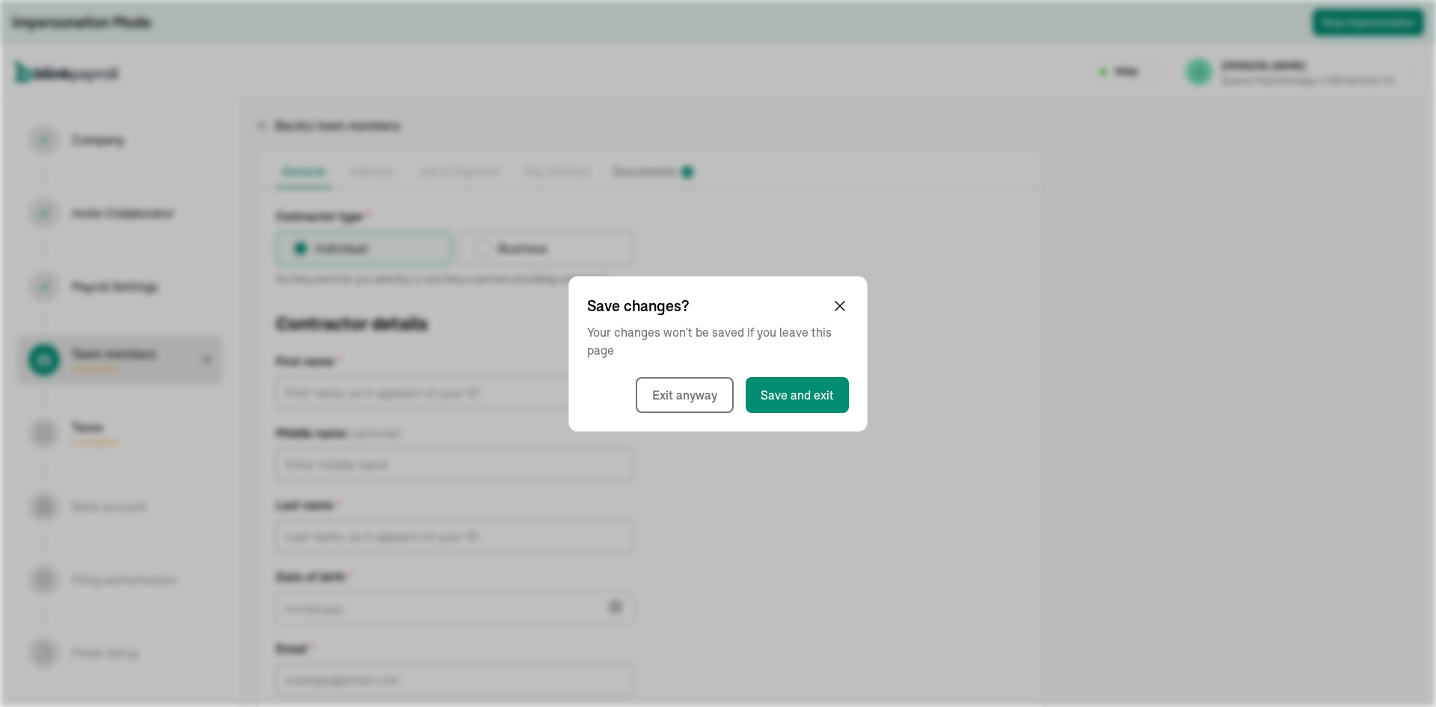
select select "contractor"
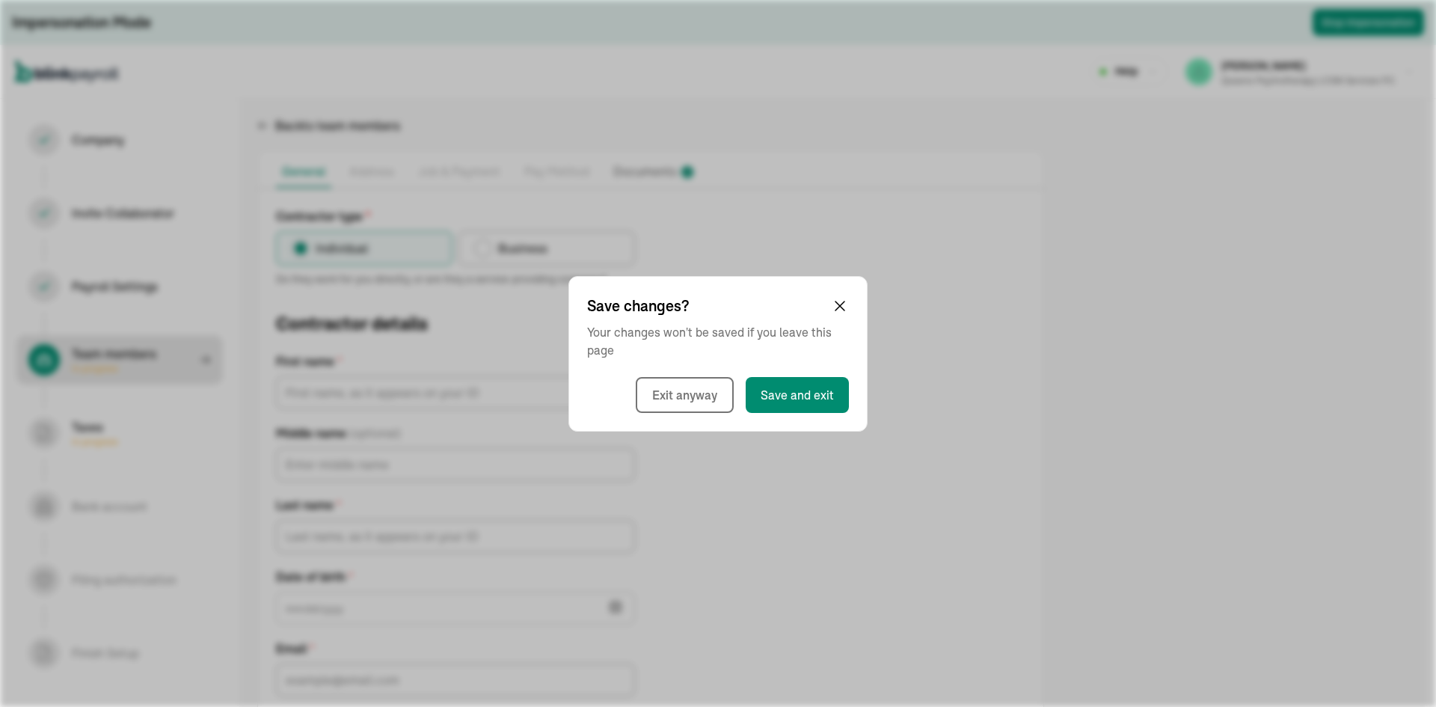
select select "contractor"
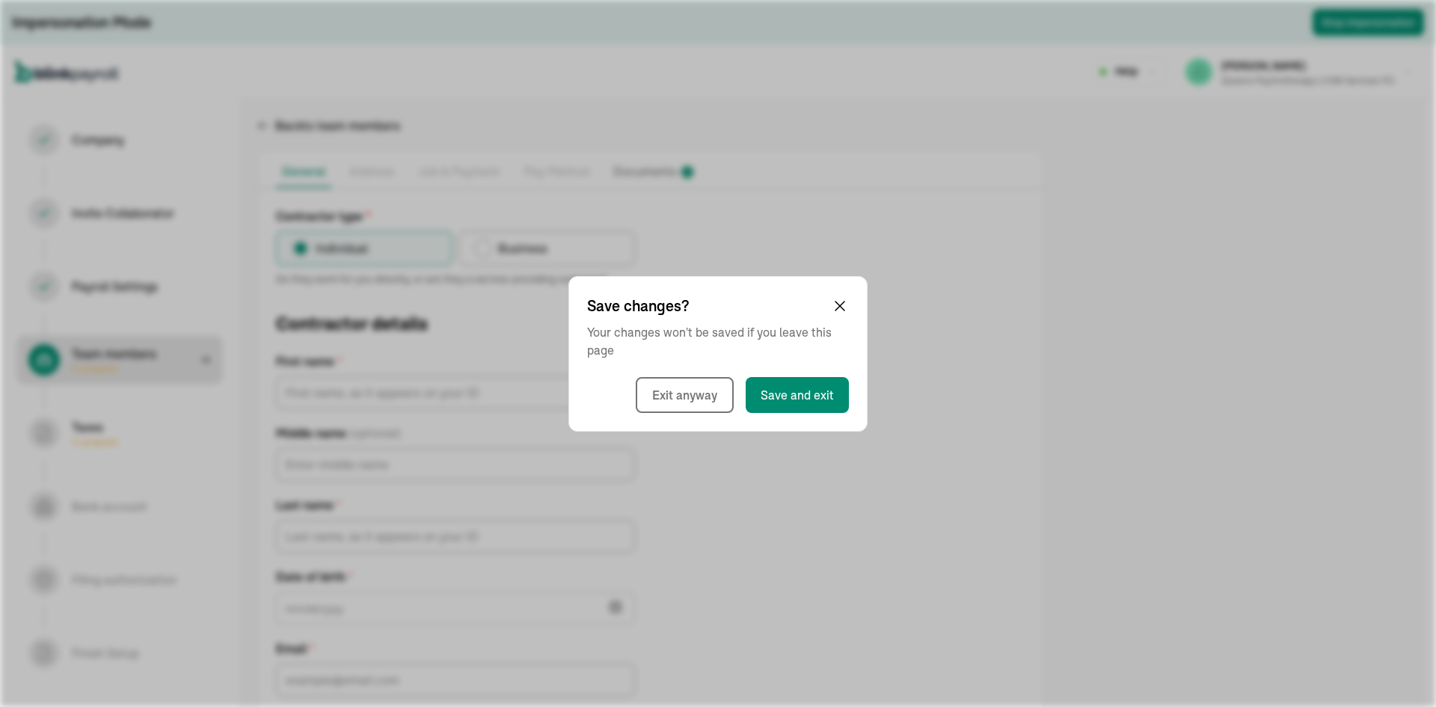
select select "contractor"
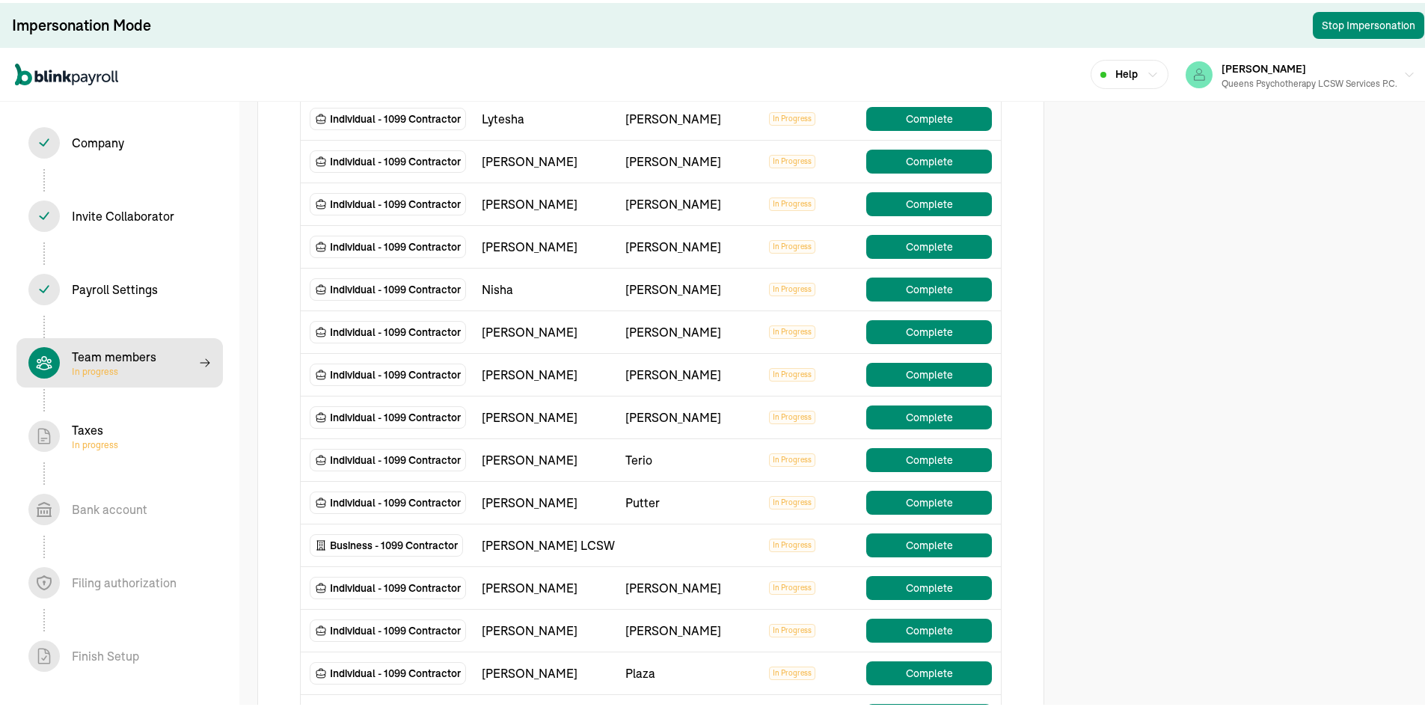
scroll to position [748, 0]
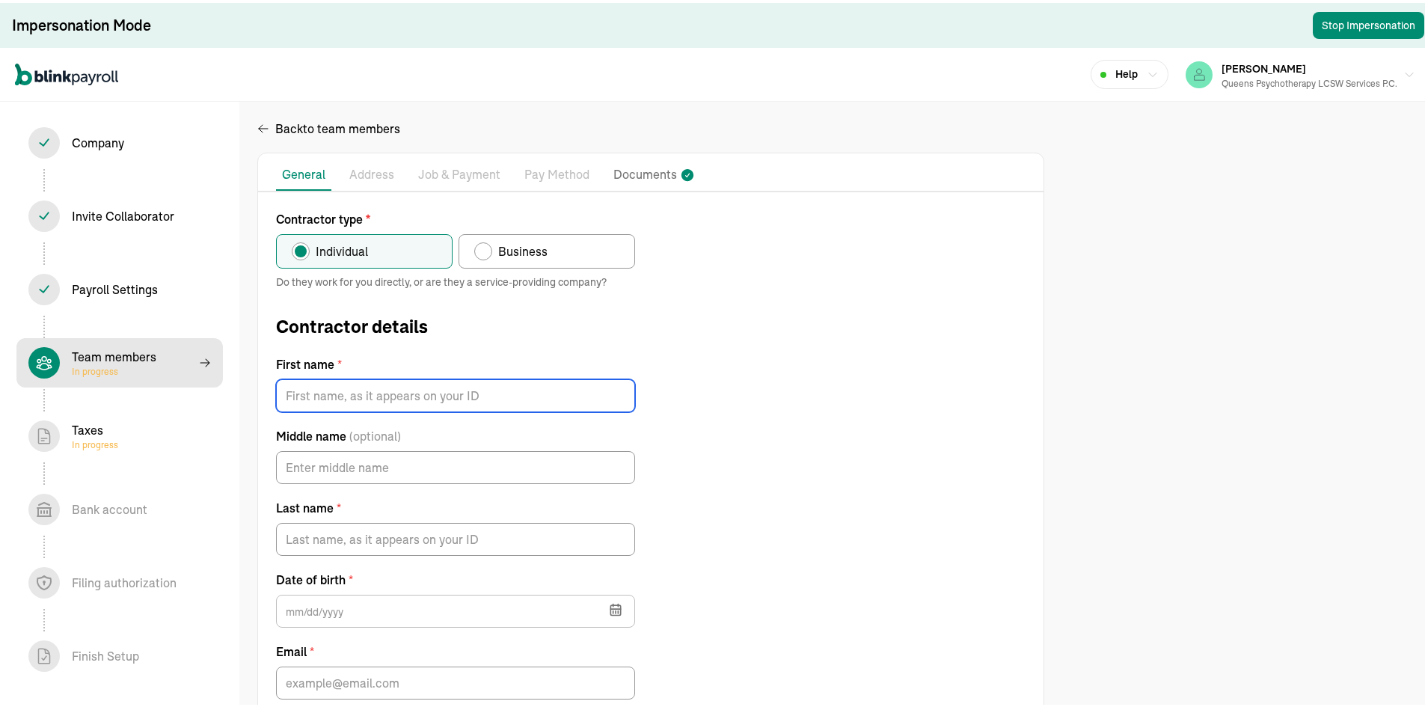
click at [515, 405] on input "First name *" at bounding box center [455, 392] width 359 height 33
click at [257, 123] on icon "button" at bounding box center [263, 126] width 12 height 18
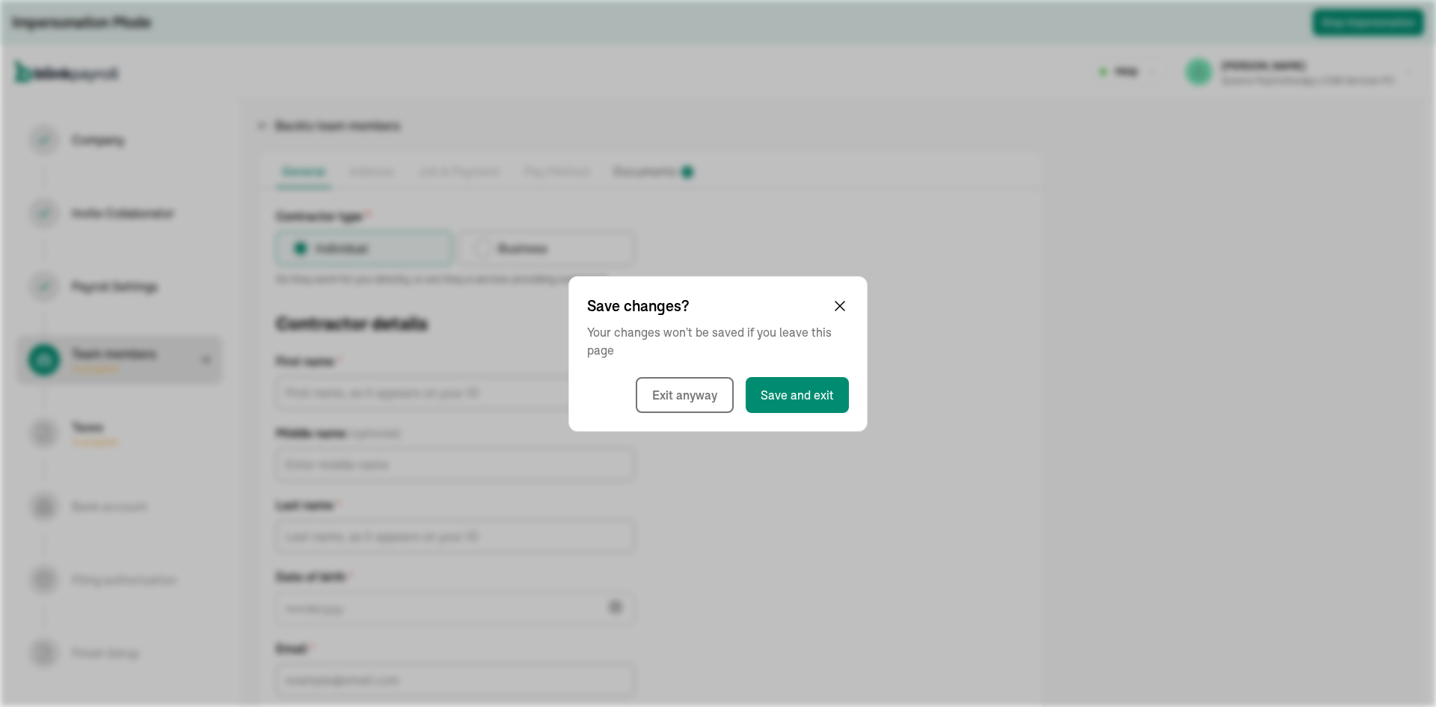
select select "contractor"
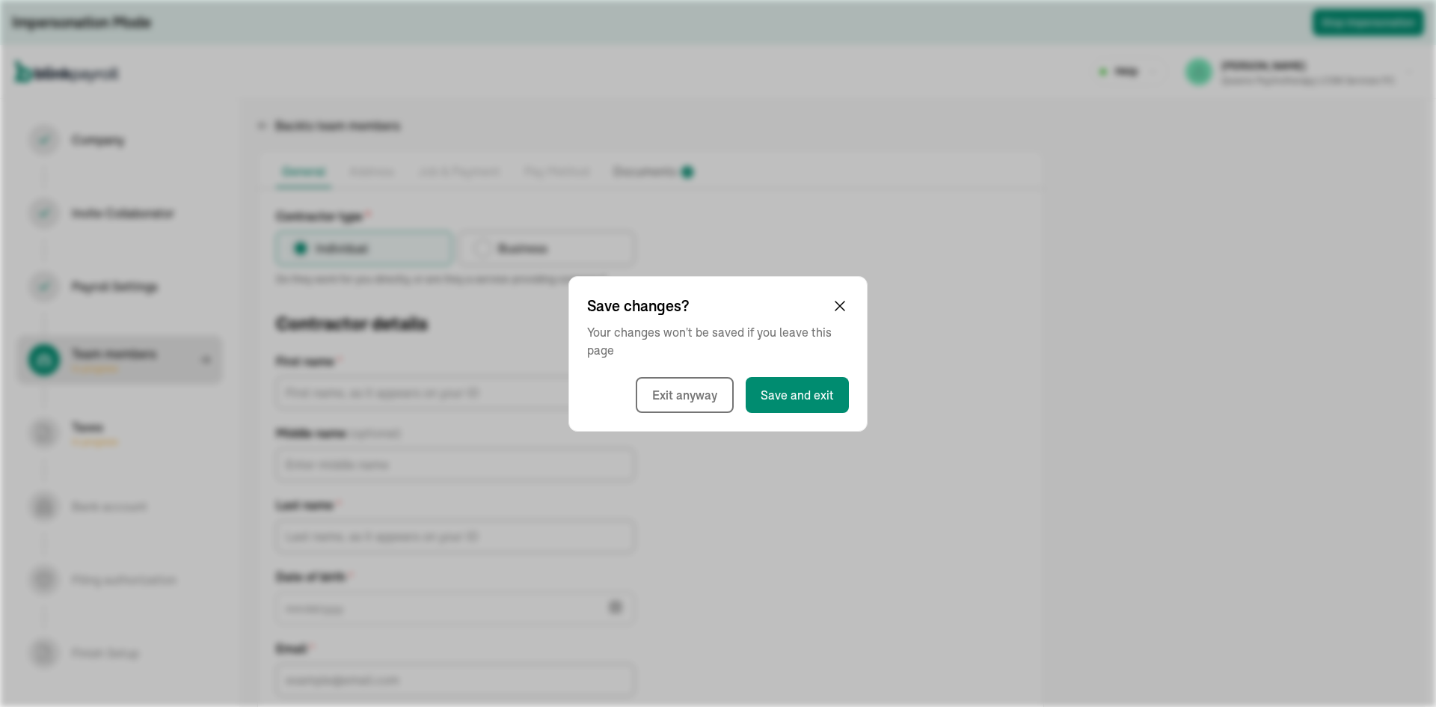
select select "contractor"
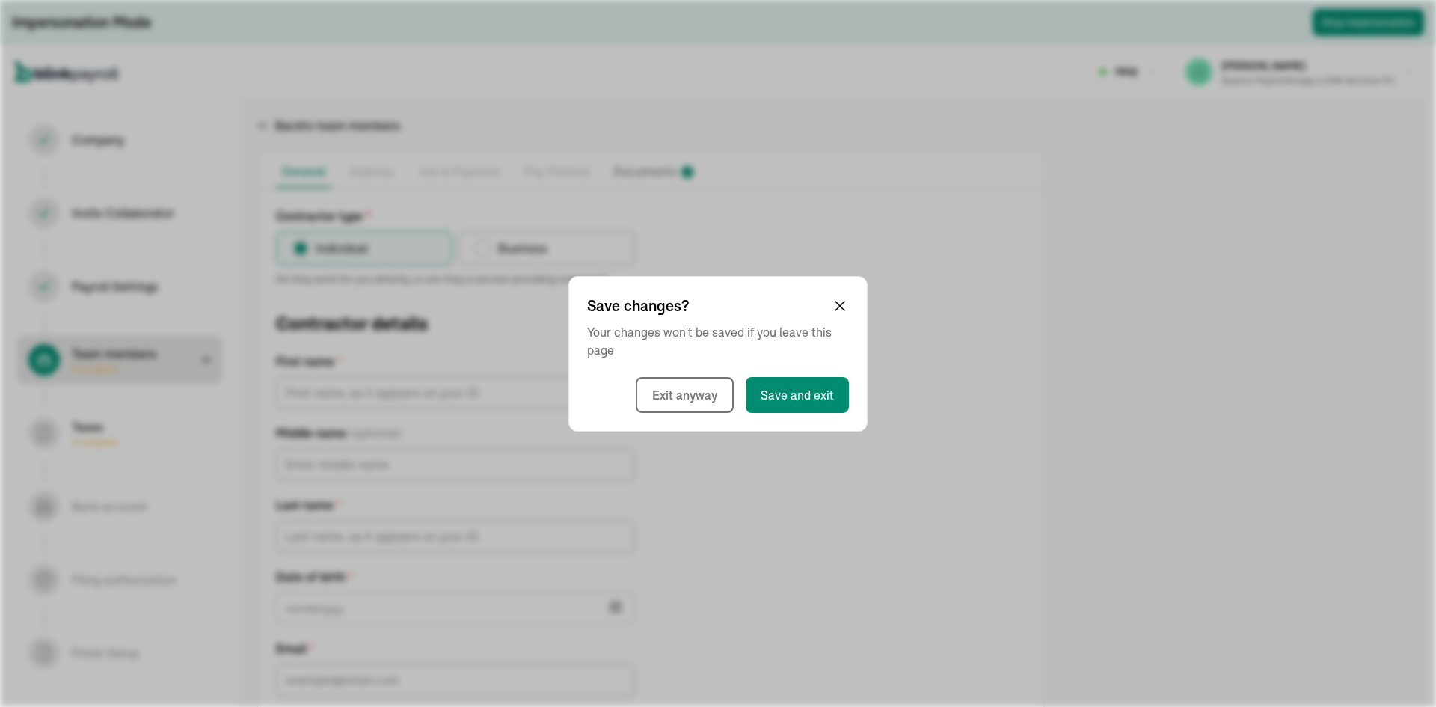
select select "contractor"
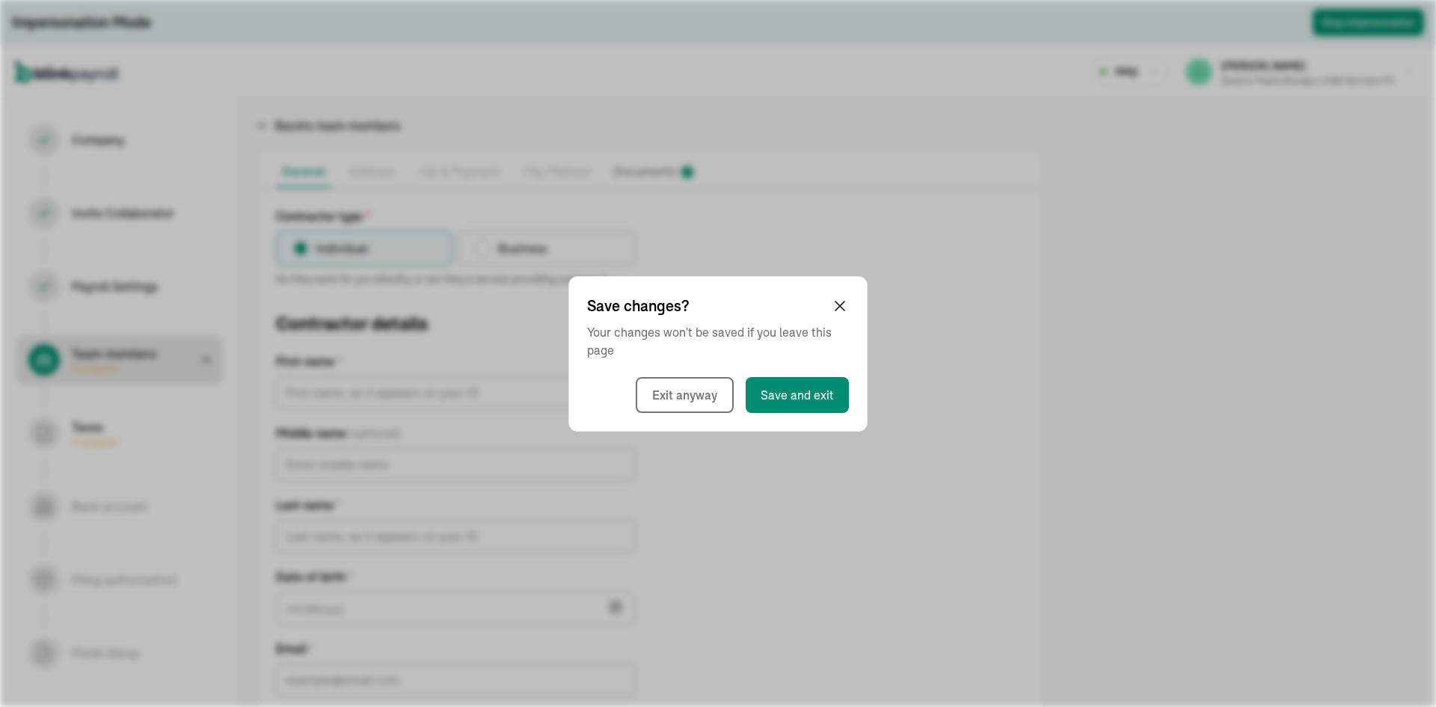
select select "contractor"
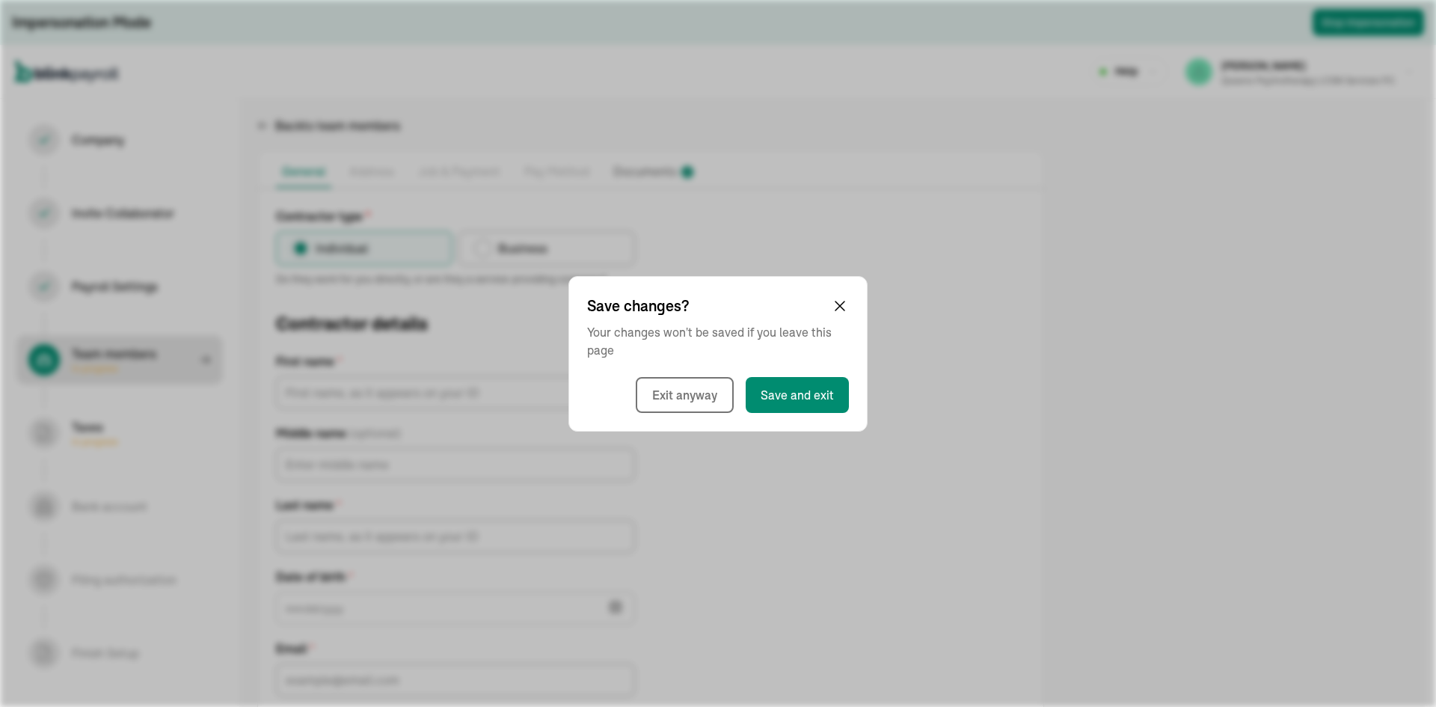
select select "contractor"
